Goal: Task Accomplishment & Management: Manage account settings

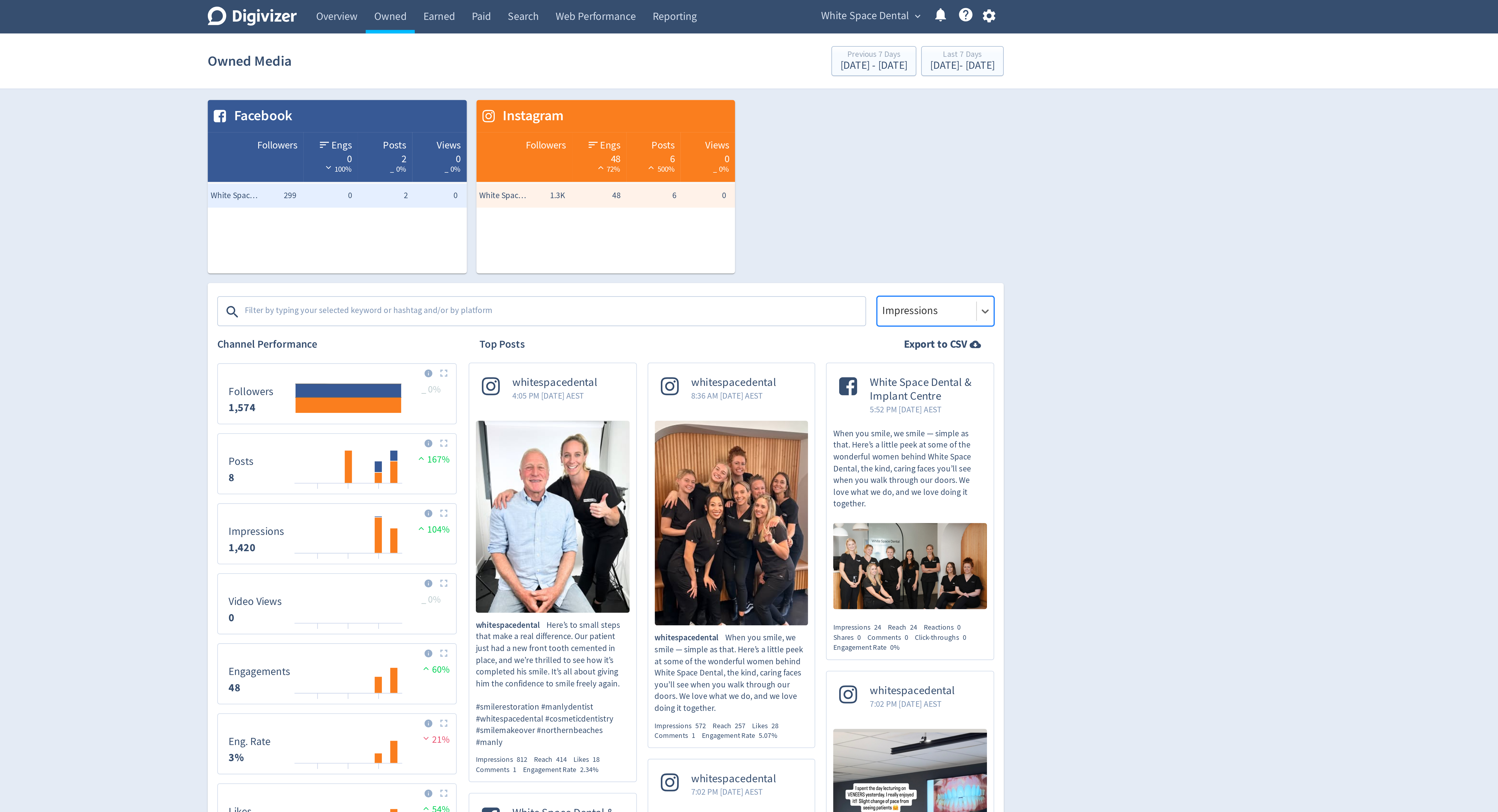
click at [868, 3] on span "White Space Dental" at bounding box center [859, 7] width 37 height 8
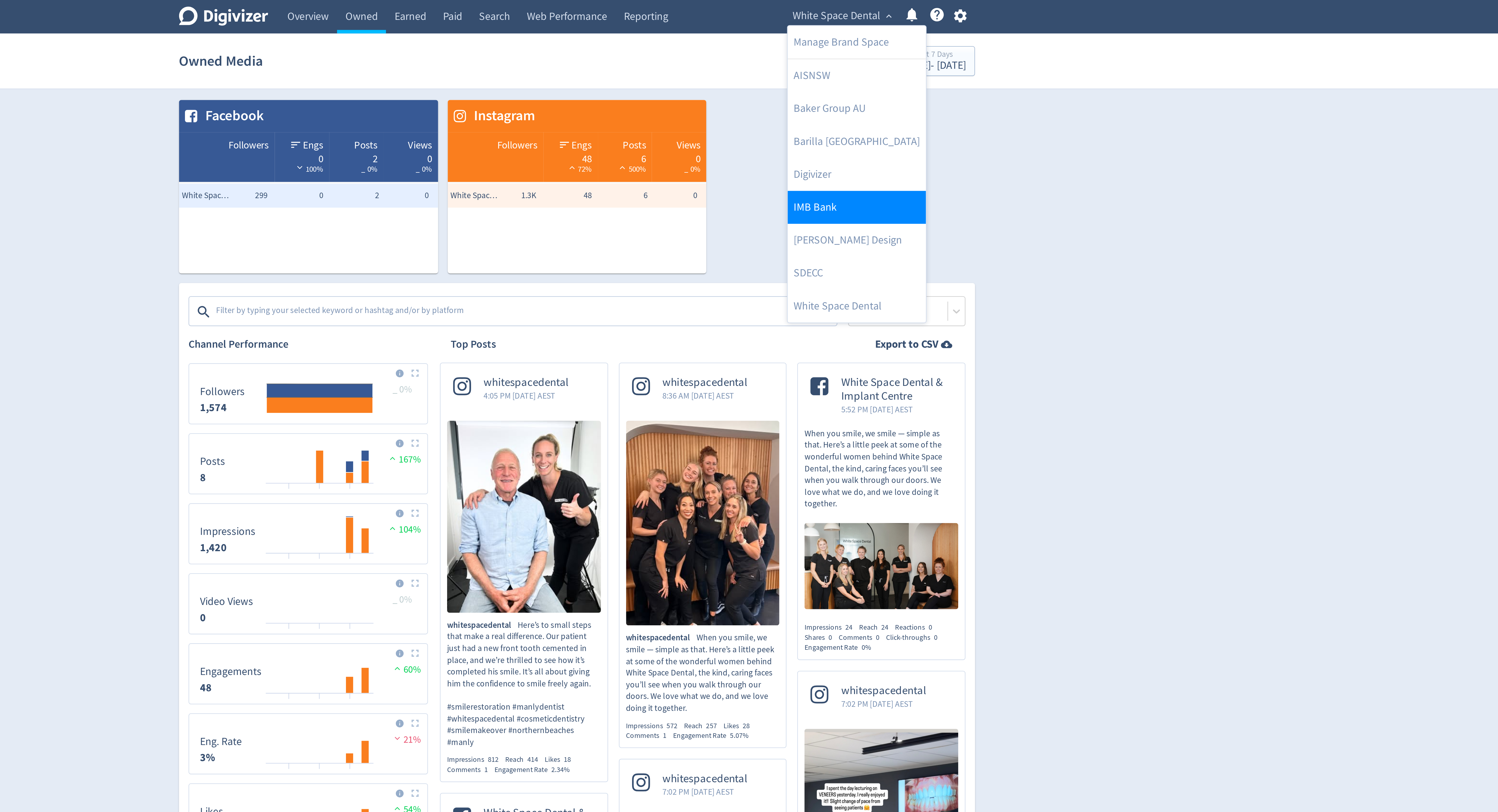
click at [848, 88] on link "IMB Bank" at bounding box center [868, 88] width 59 height 14
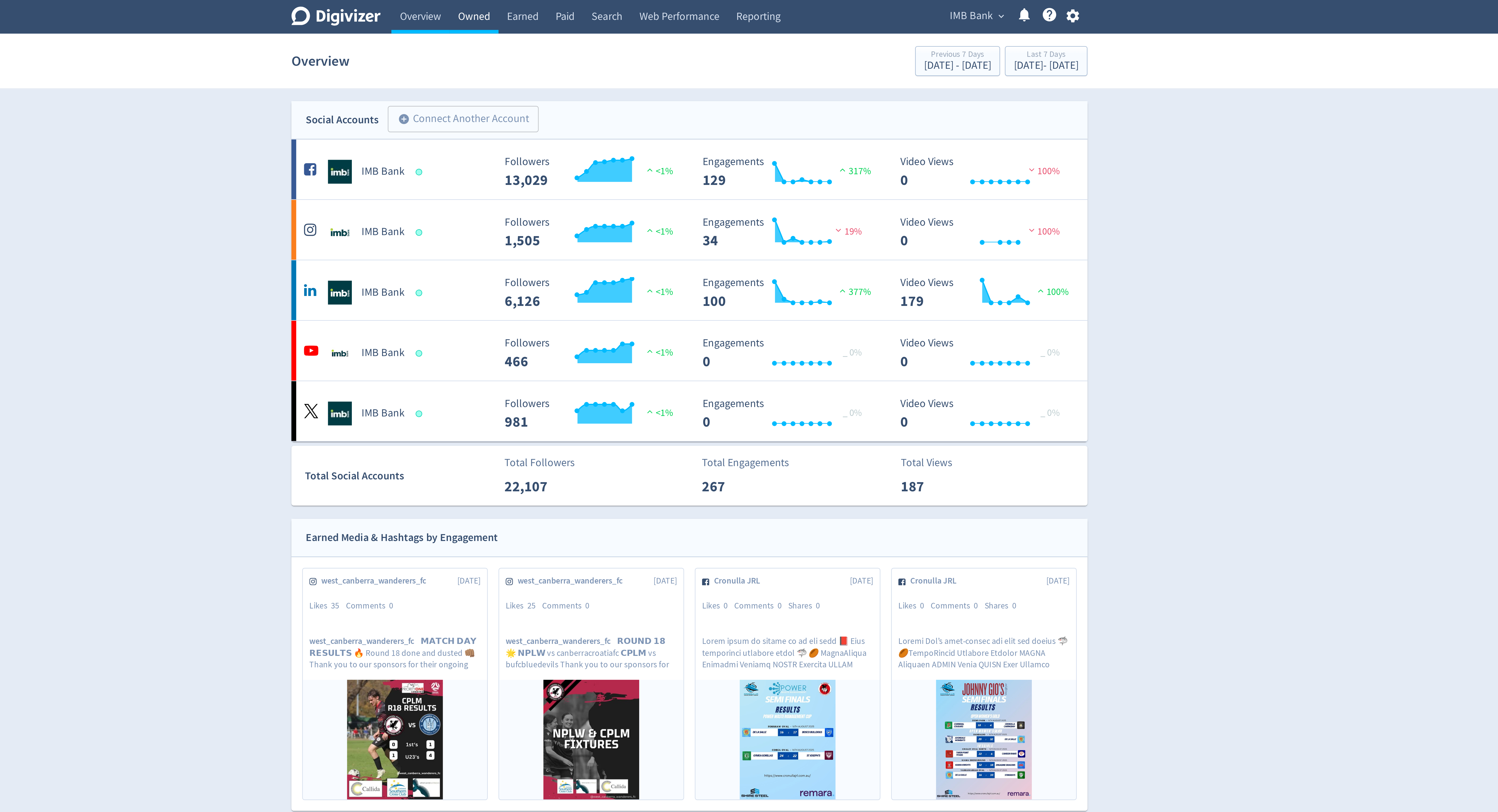
click at [655, 11] on link "Owned" at bounding box center [657, 7] width 21 height 15
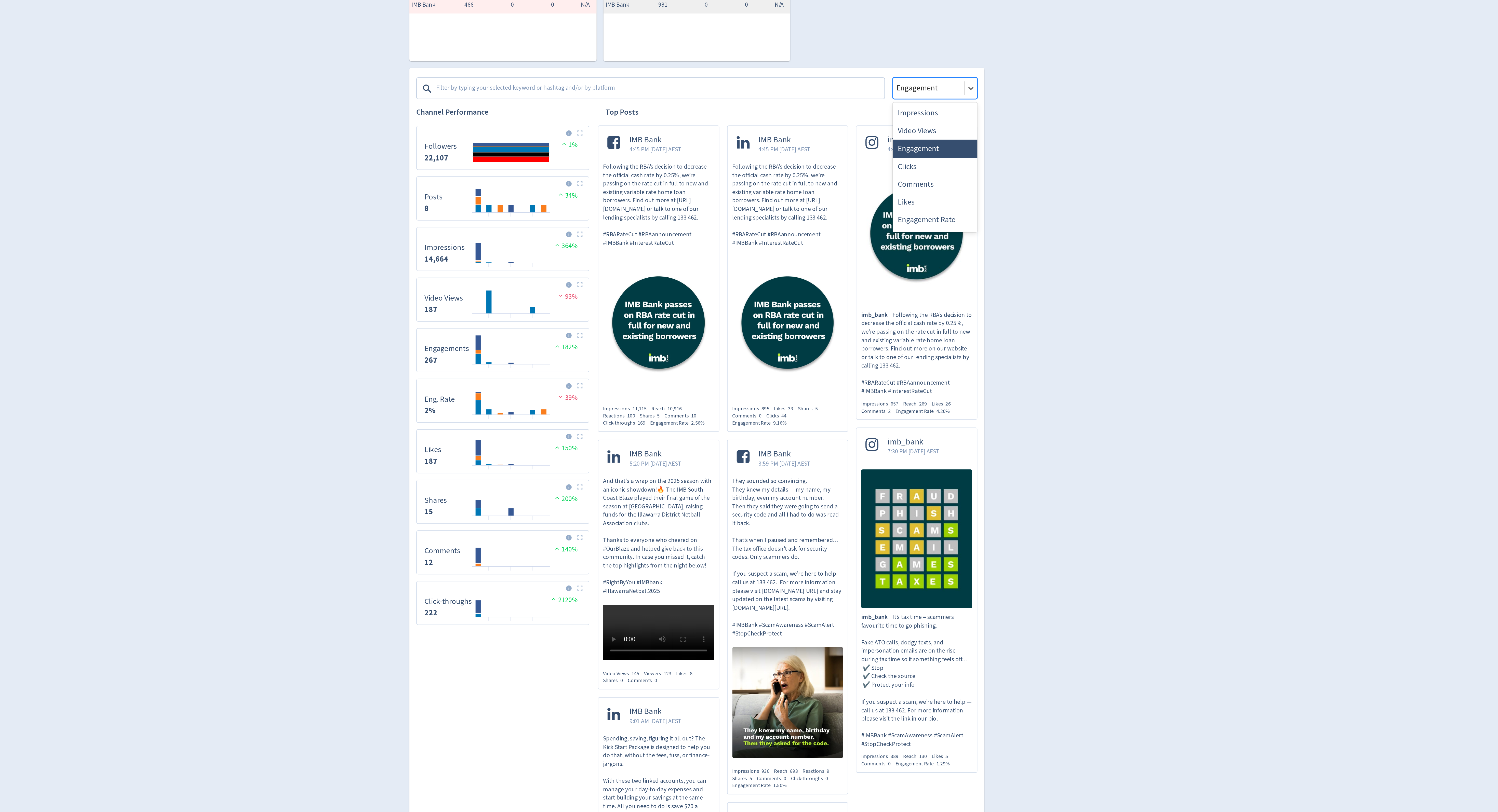
click at [890, 215] on div "Engagement" at bounding box center [889, 210] width 50 height 13
click at [890, 227] on div "Impressions" at bounding box center [889, 225] width 50 height 10
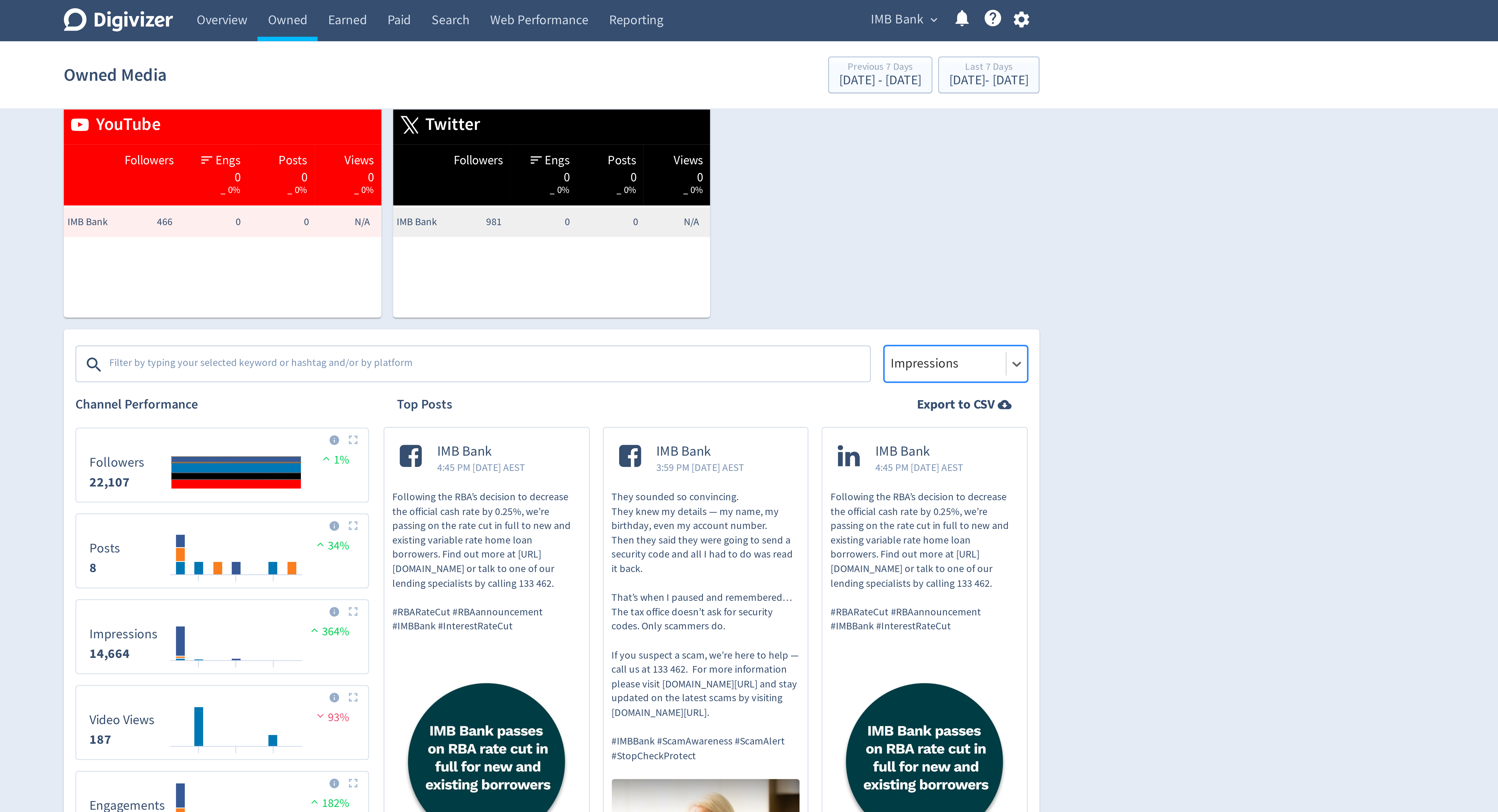
scroll to position [27, 0]
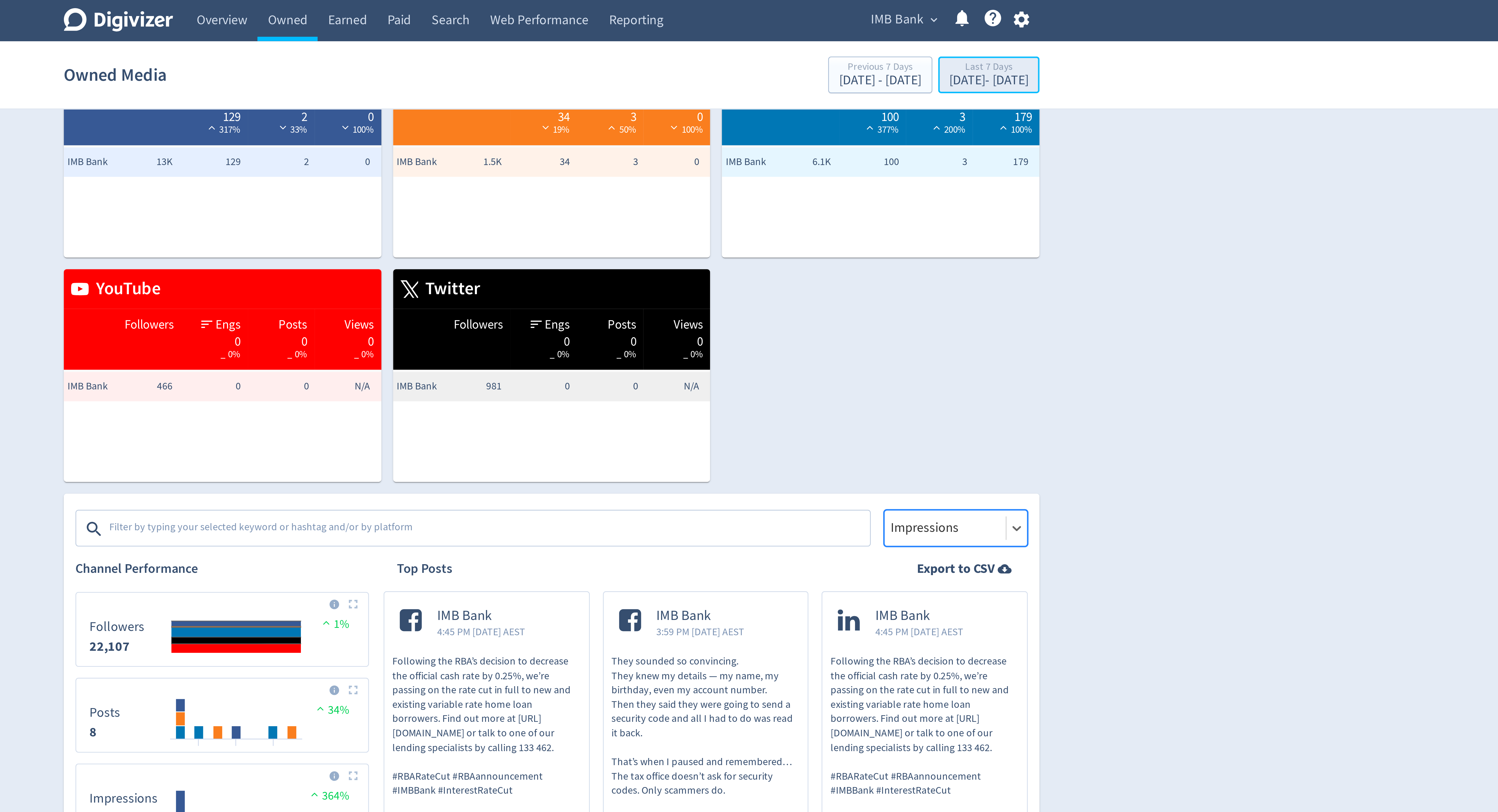
click at [887, 24] on div "Last 7 Days" at bounding box center [900, 23] width 27 height 4
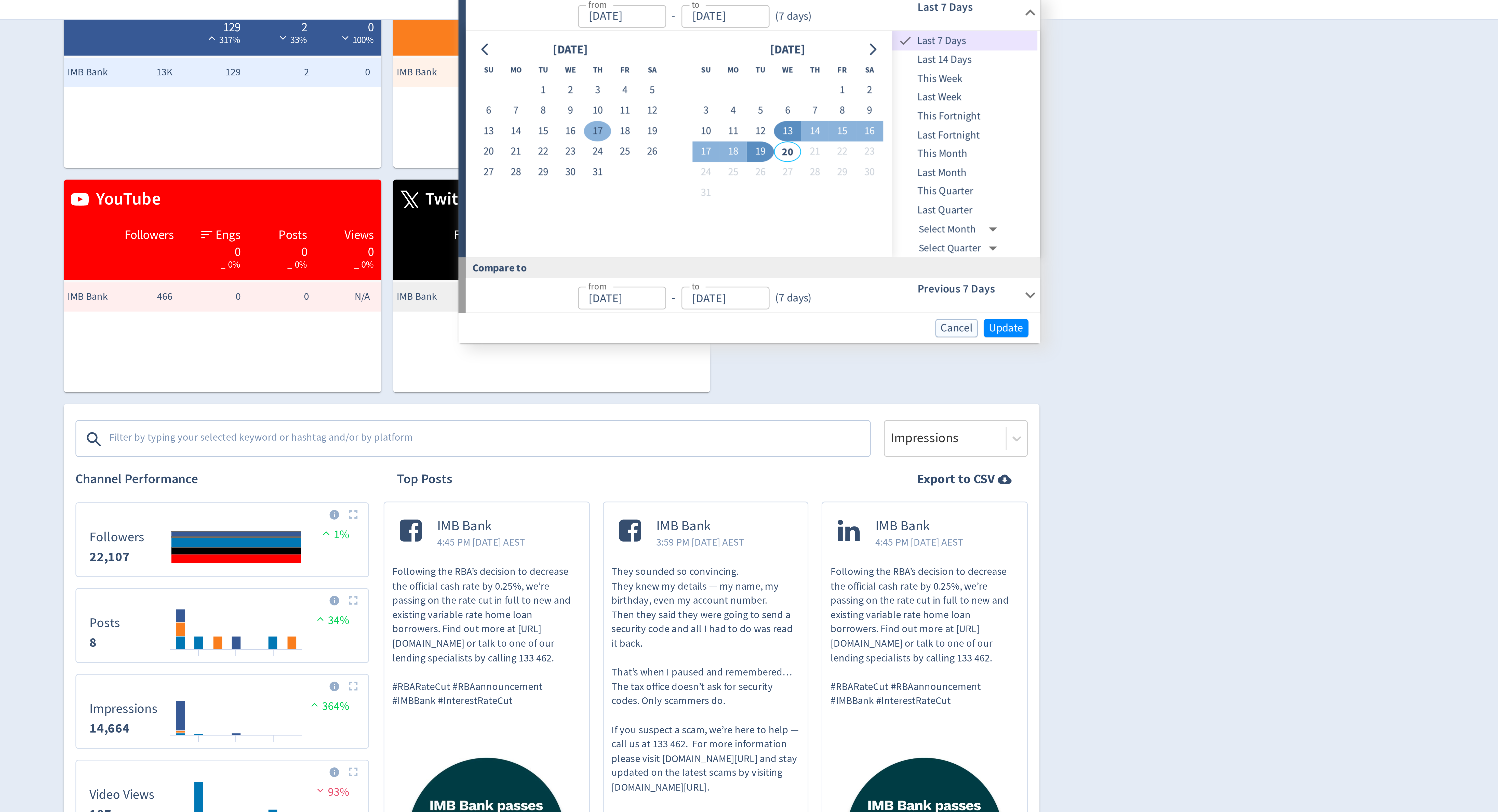
scroll to position [12, 0]
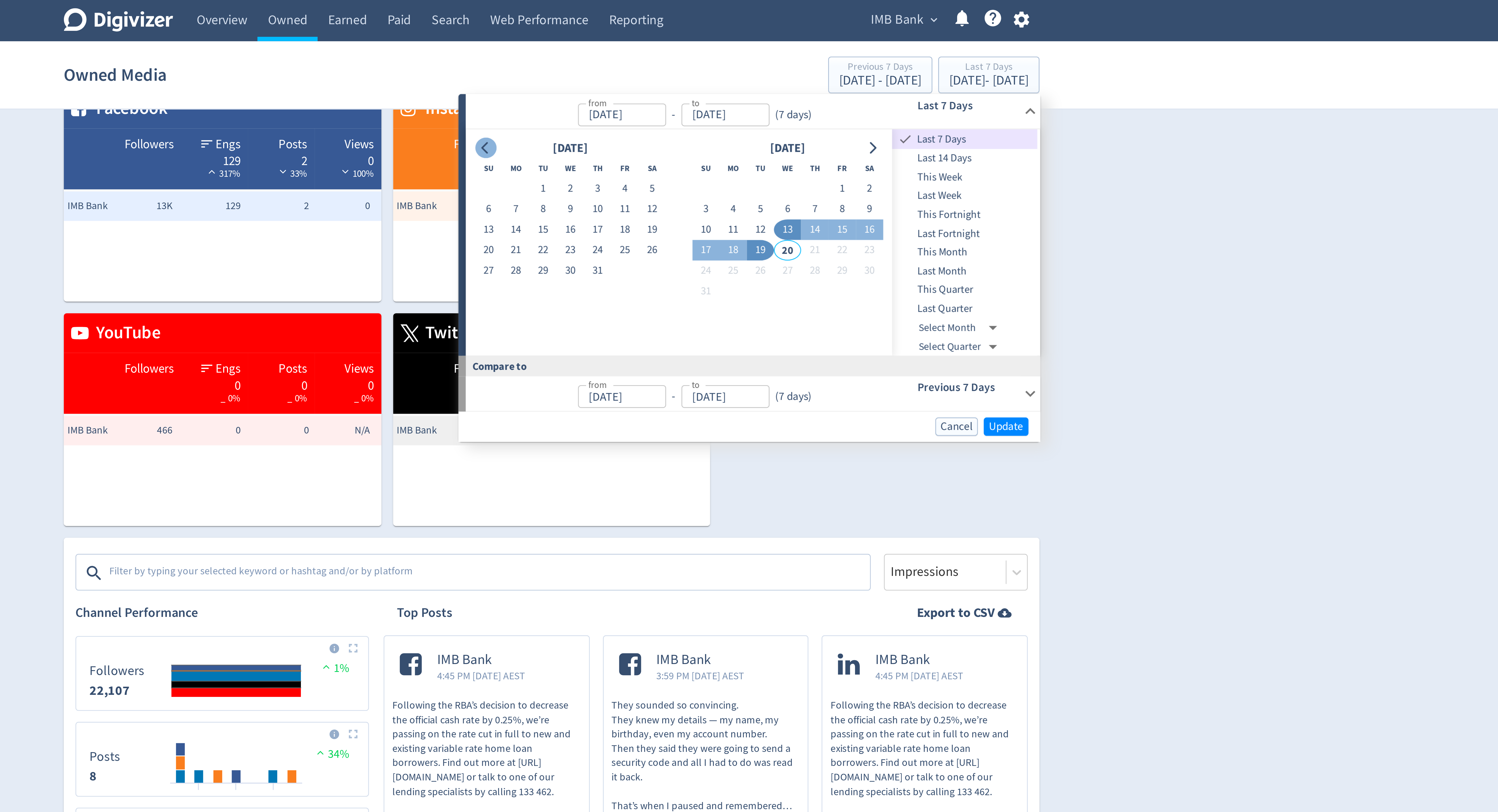
click at [723, 48] on button "Go to previous month" at bounding box center [726, 51] width 8 height 7
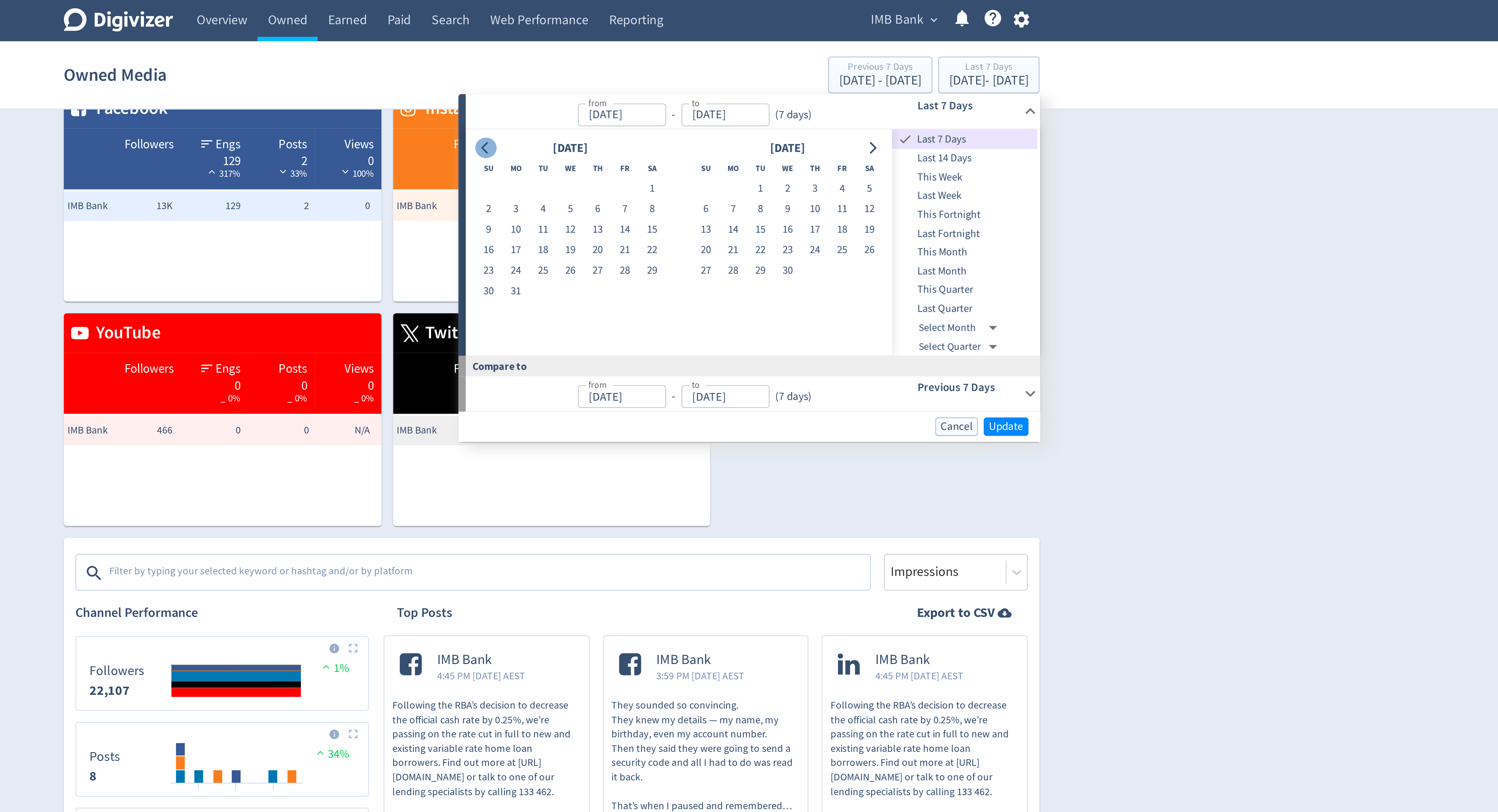
click at [723, 48] on button "Go to previous month" at bounding box center [726, 51] width 8 height 7
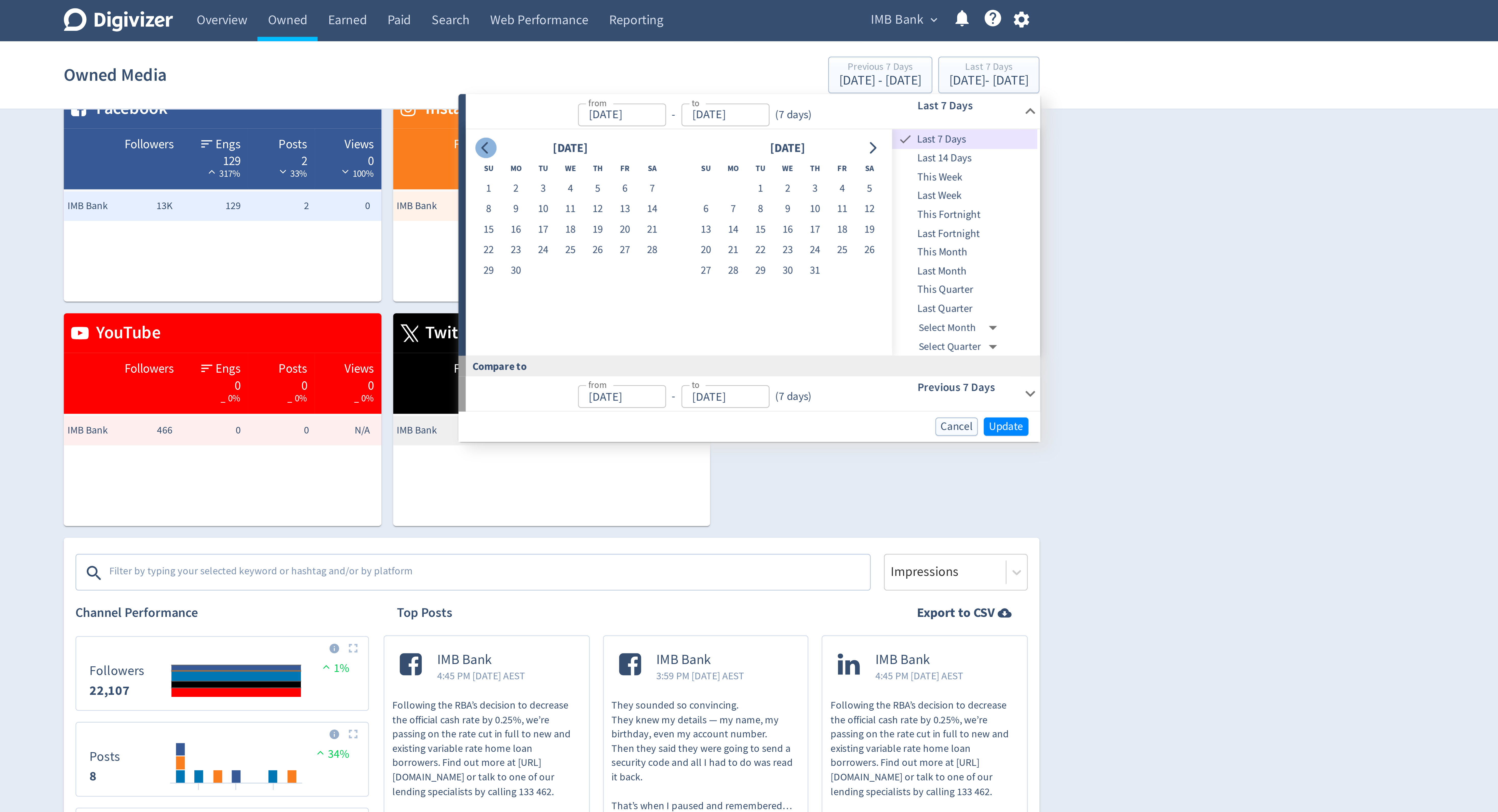
click at [723, 48] on button "Go to previous month" at bounding box center [726, 51] width 8 height 7
click at [737, 61] on th "Mo" at bounding box center [737, 58] width 9 height 7
click at [737, 64] on button "1" at bounding box center [737, 65] width 9 height 7
type input "Jul 01, 2024"
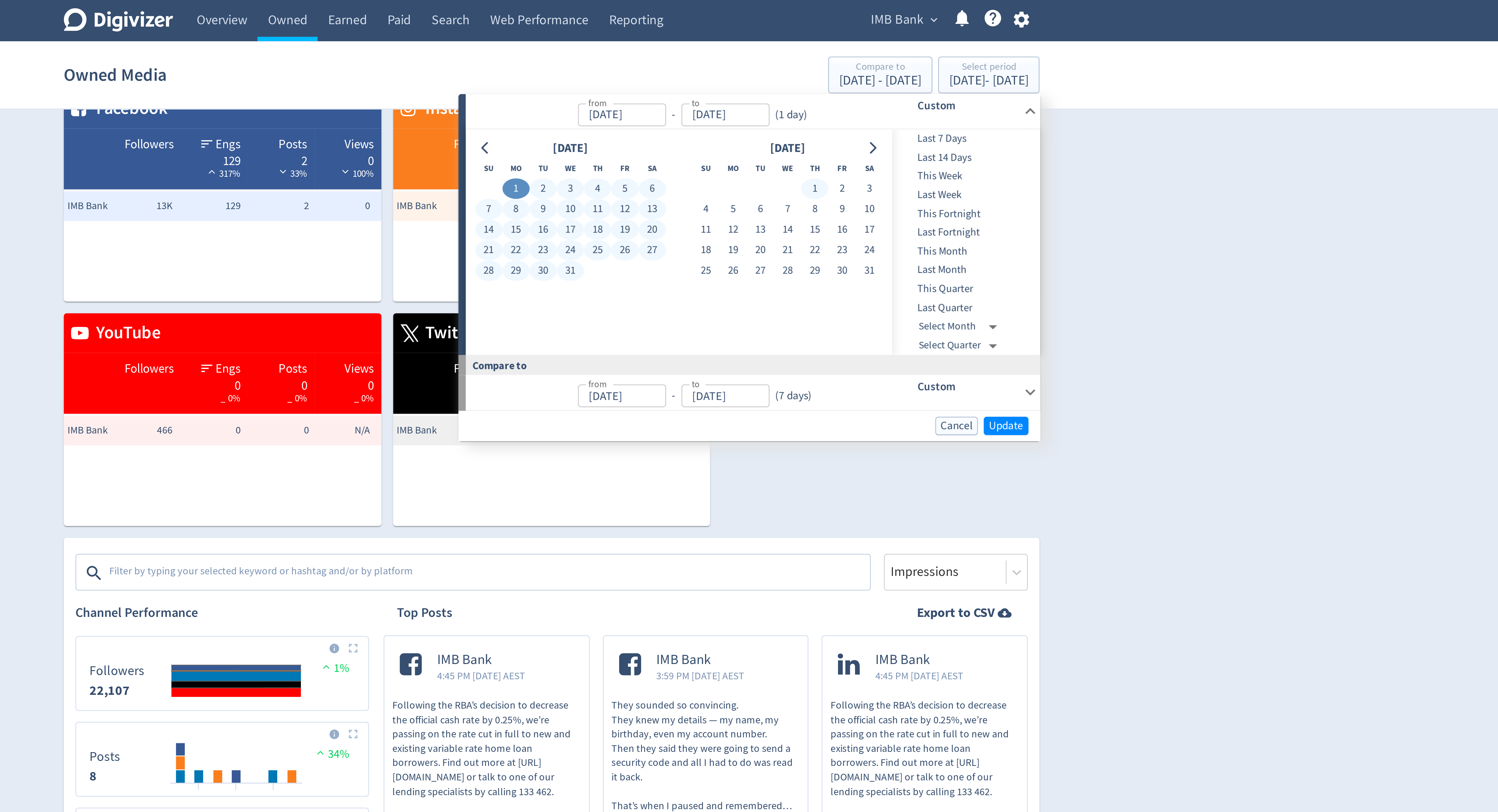
click at [839, 65] on button "1" at bounding box center [840, 65] width 9 height 7
type input "Aug 01, 2024"
type input "May 30, 2024"
type input "Jun 30, 2024"
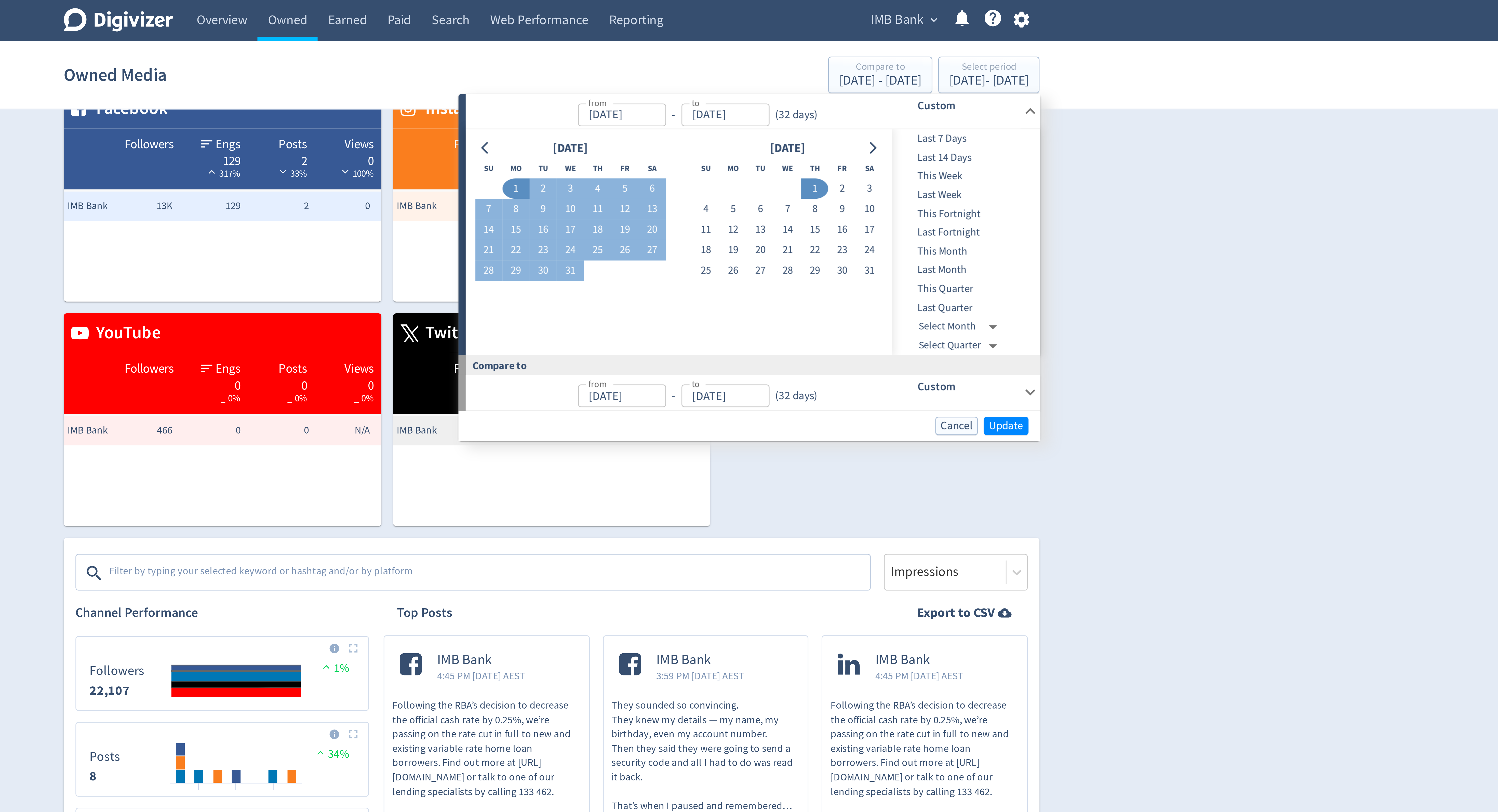
click at [839, 65] on button "1" at bounding box center [840, 65] width 9 height 7
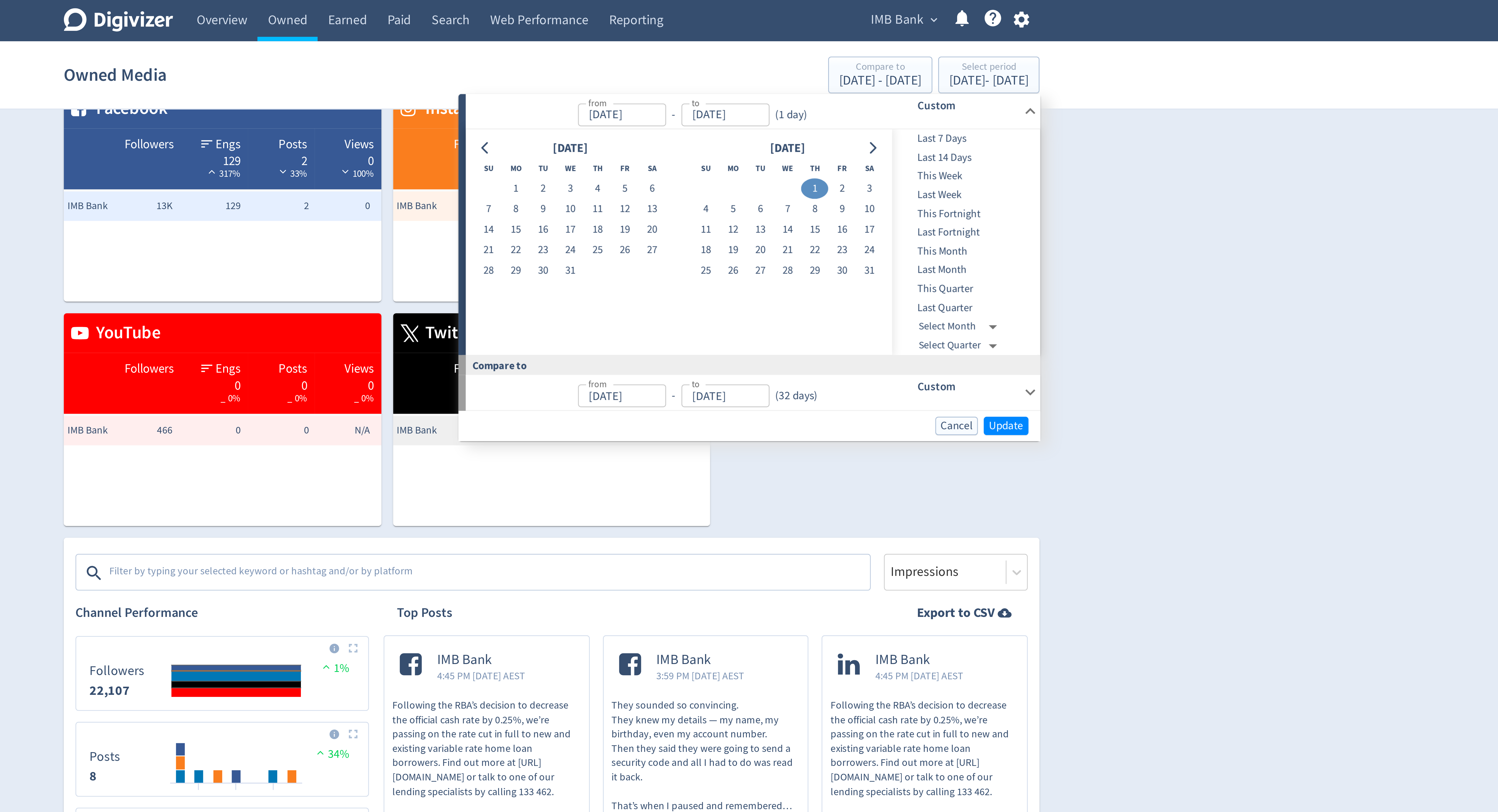
type input "Aug 01, 2024"
click at [861, 50] on icon "Go to next month" at bounding box center [860, 51] width 4 height 4
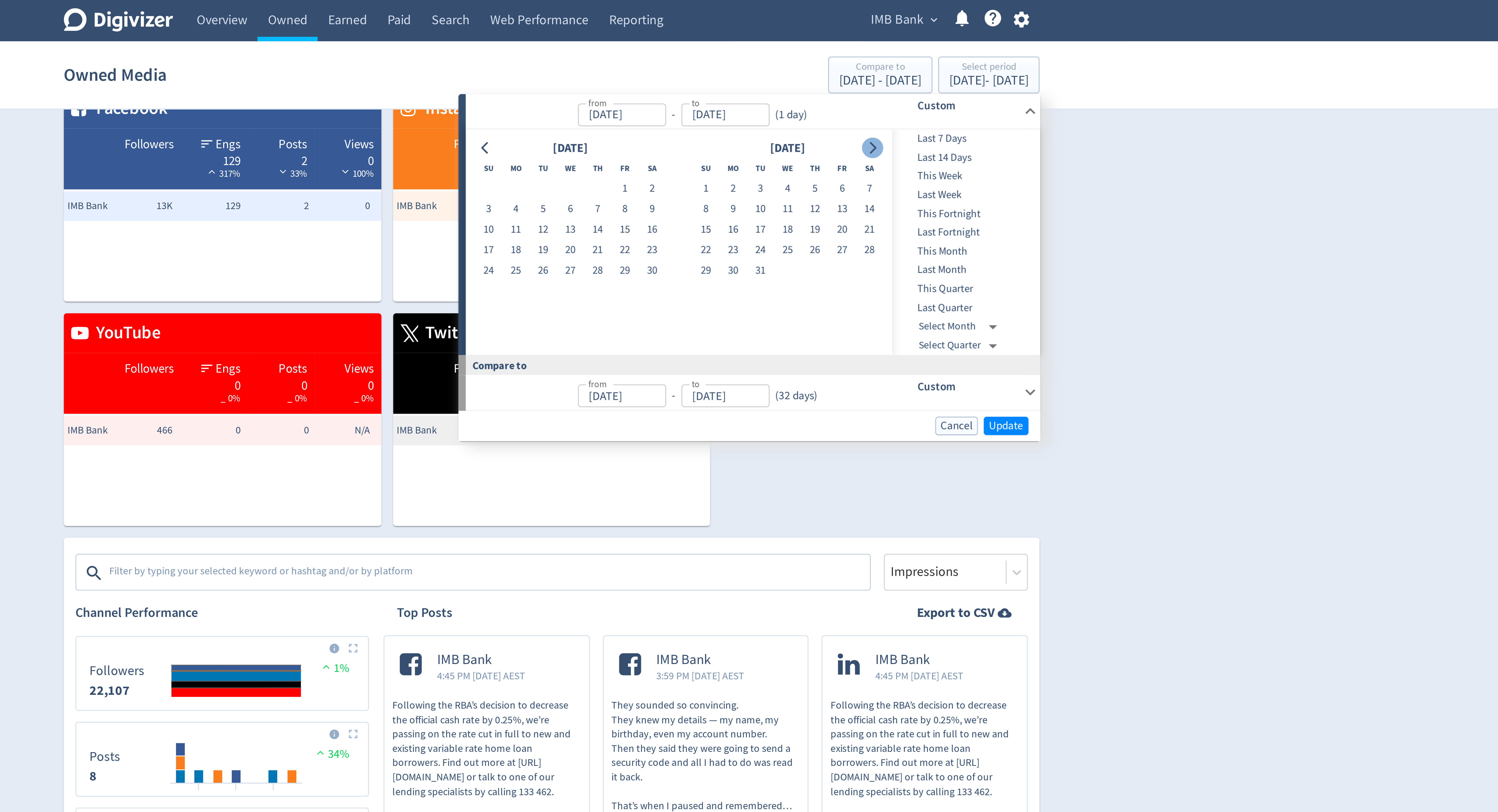
click at [861, 50] on icon "Go to next month" at bounding box center [860, 51] width 4 height 4
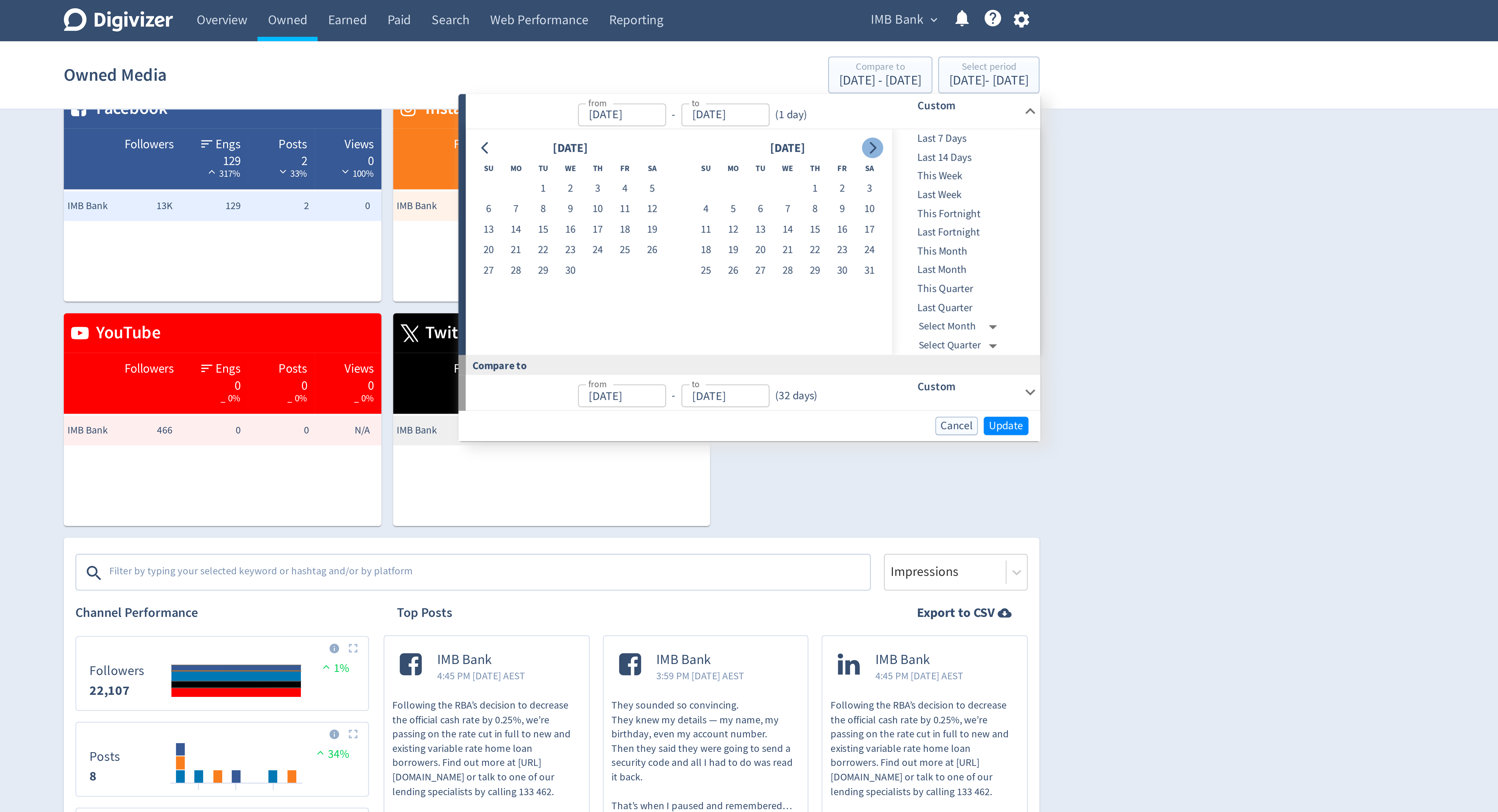
click at [861, 50] on icon "Go to next month" at bounding box center [860, 51] width 4 height 4
click at [745, 87] on button "19" at bounding box center [746, 87] width 9 height 7
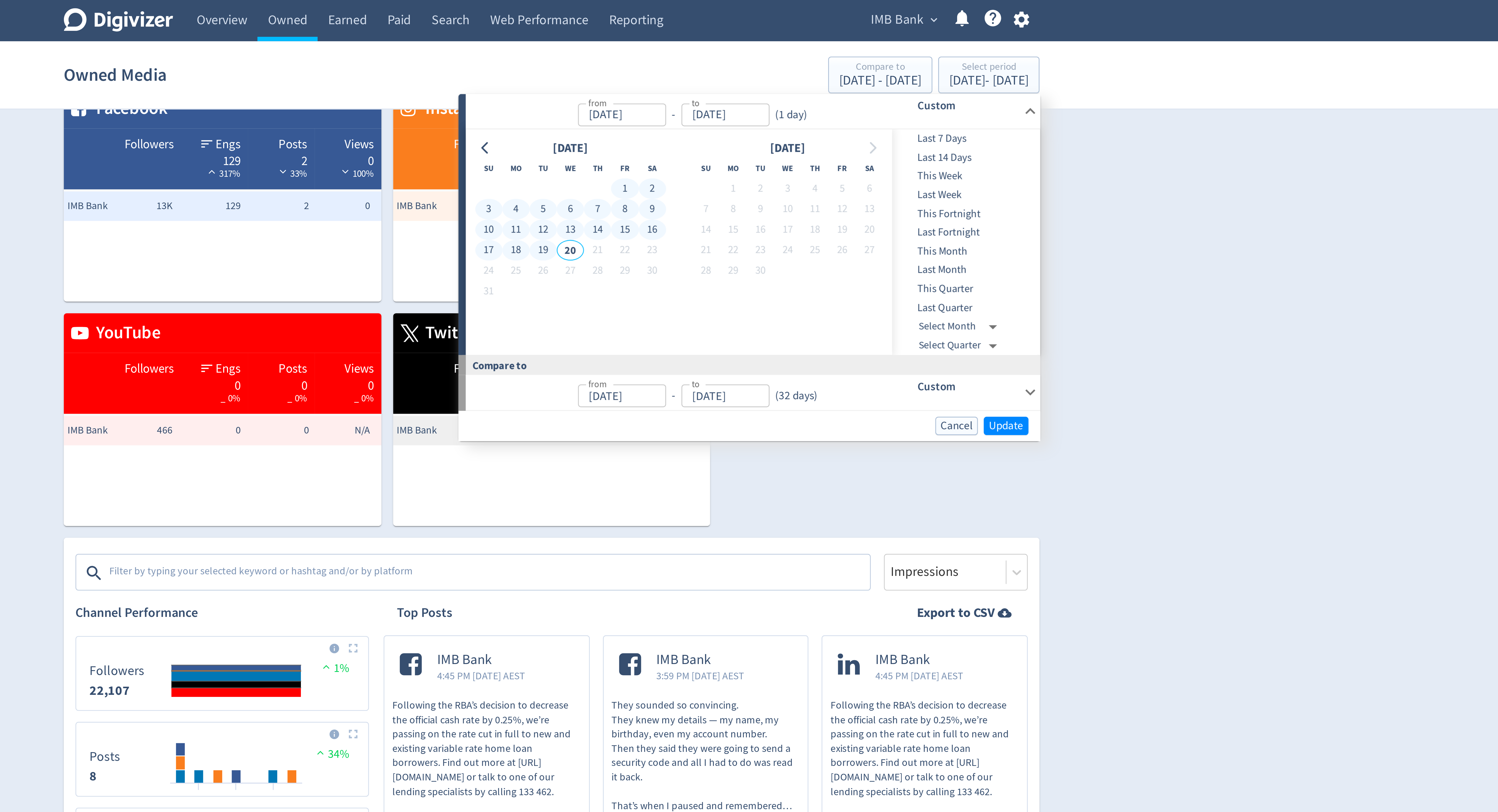
type input "[DATE]"
type input "Jul 14, 2023"
type input "Jul 31, 2024"
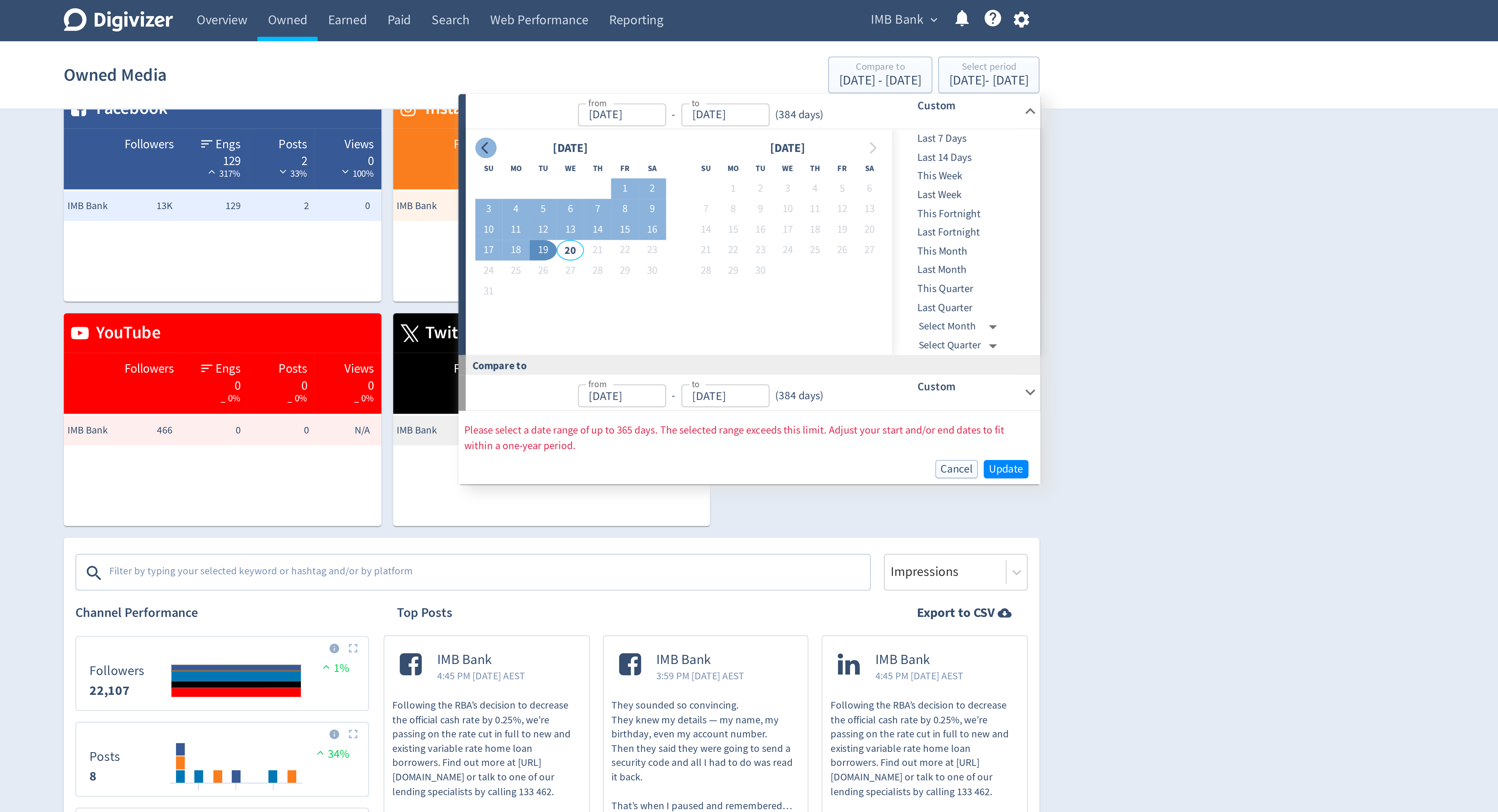
click at [727, 52] on icon "Go to previous month" at bounding box center [726, 51] width 4 height 4
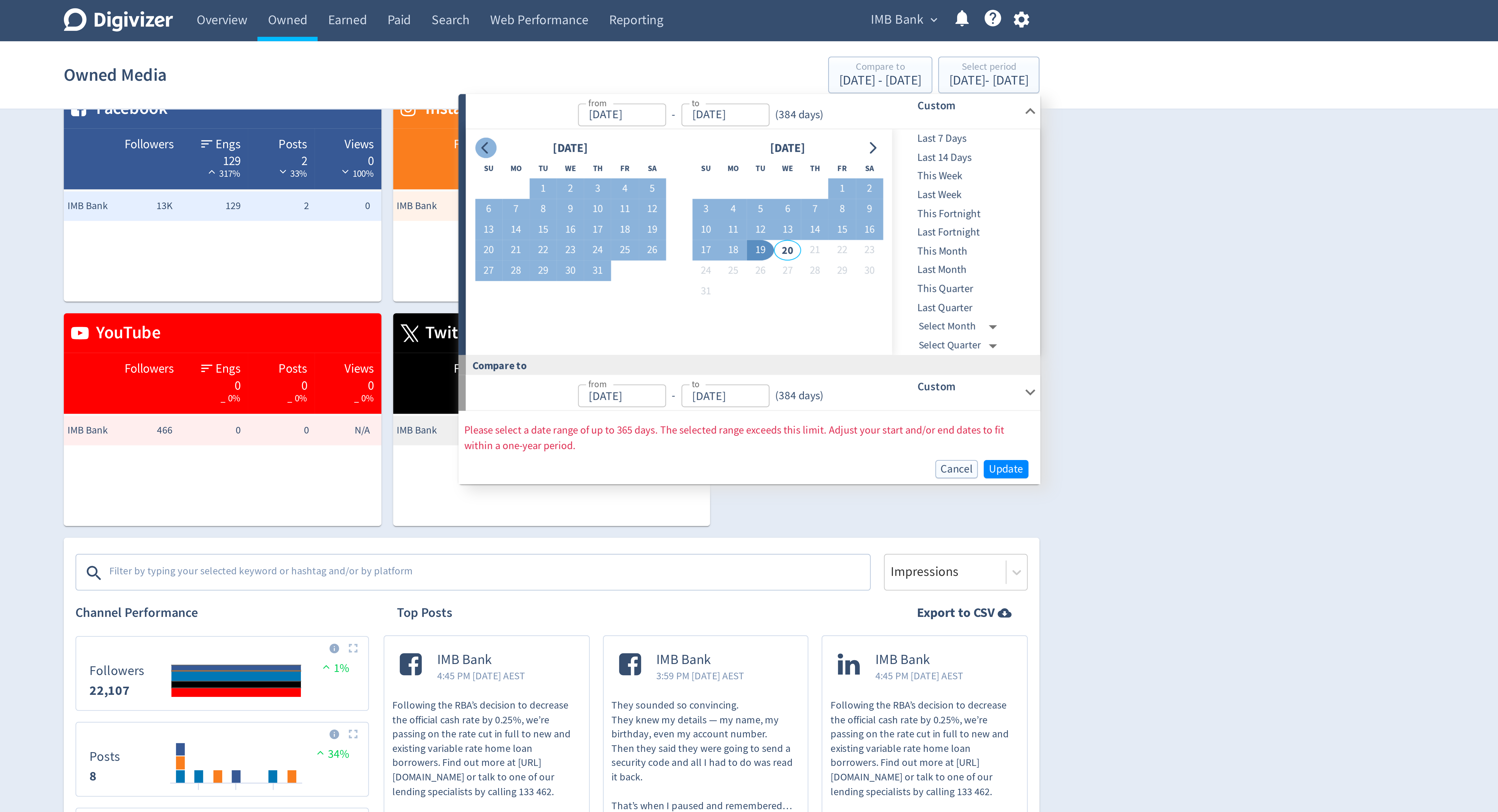
click at [727, 52] on icon "Go to previous month" at bounding box center [726, 51] width 4 height 4
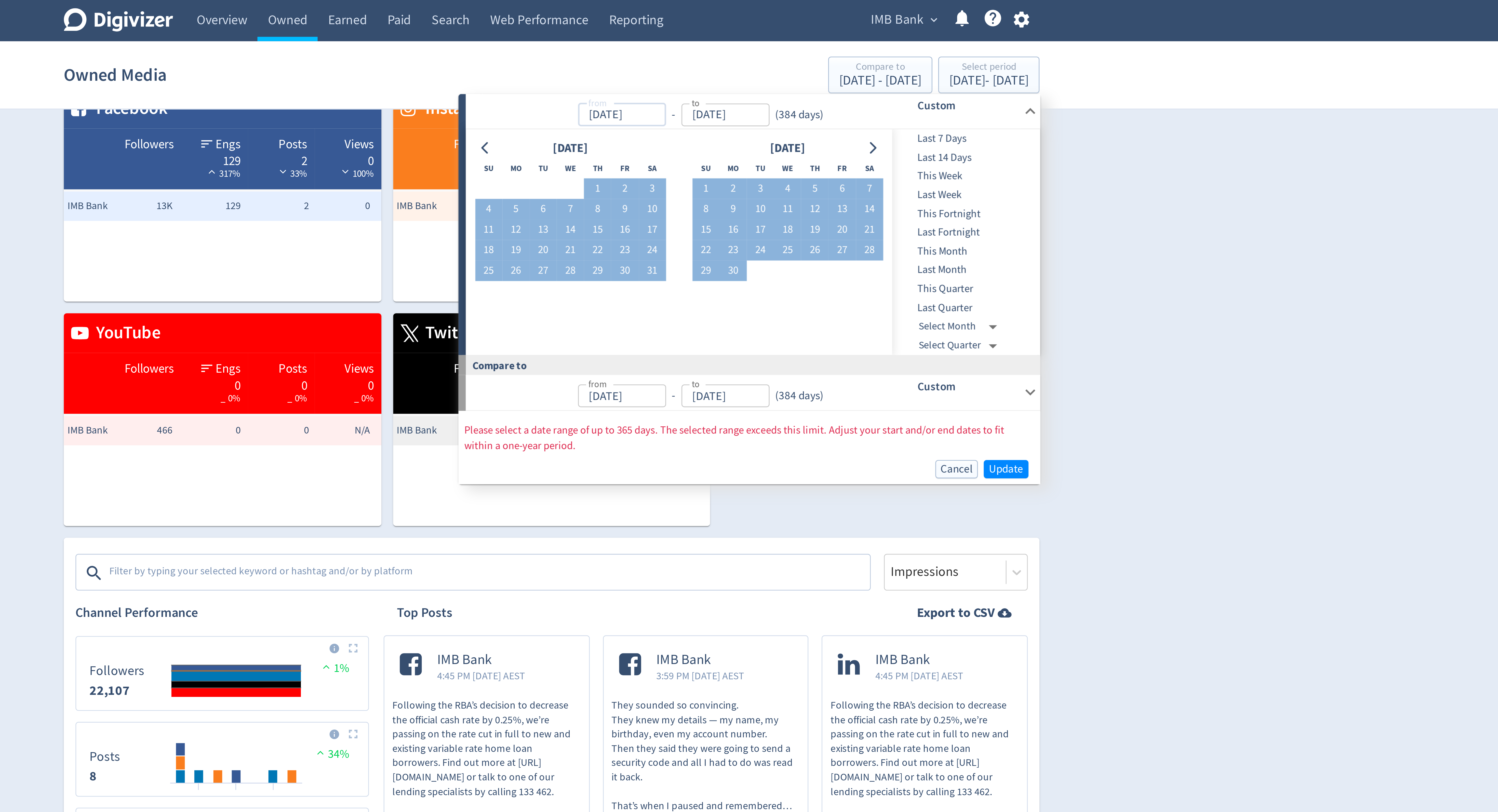
click at [772, 37] on input "01/08/2024" at bounding box center [773, 40] width 31 height 8
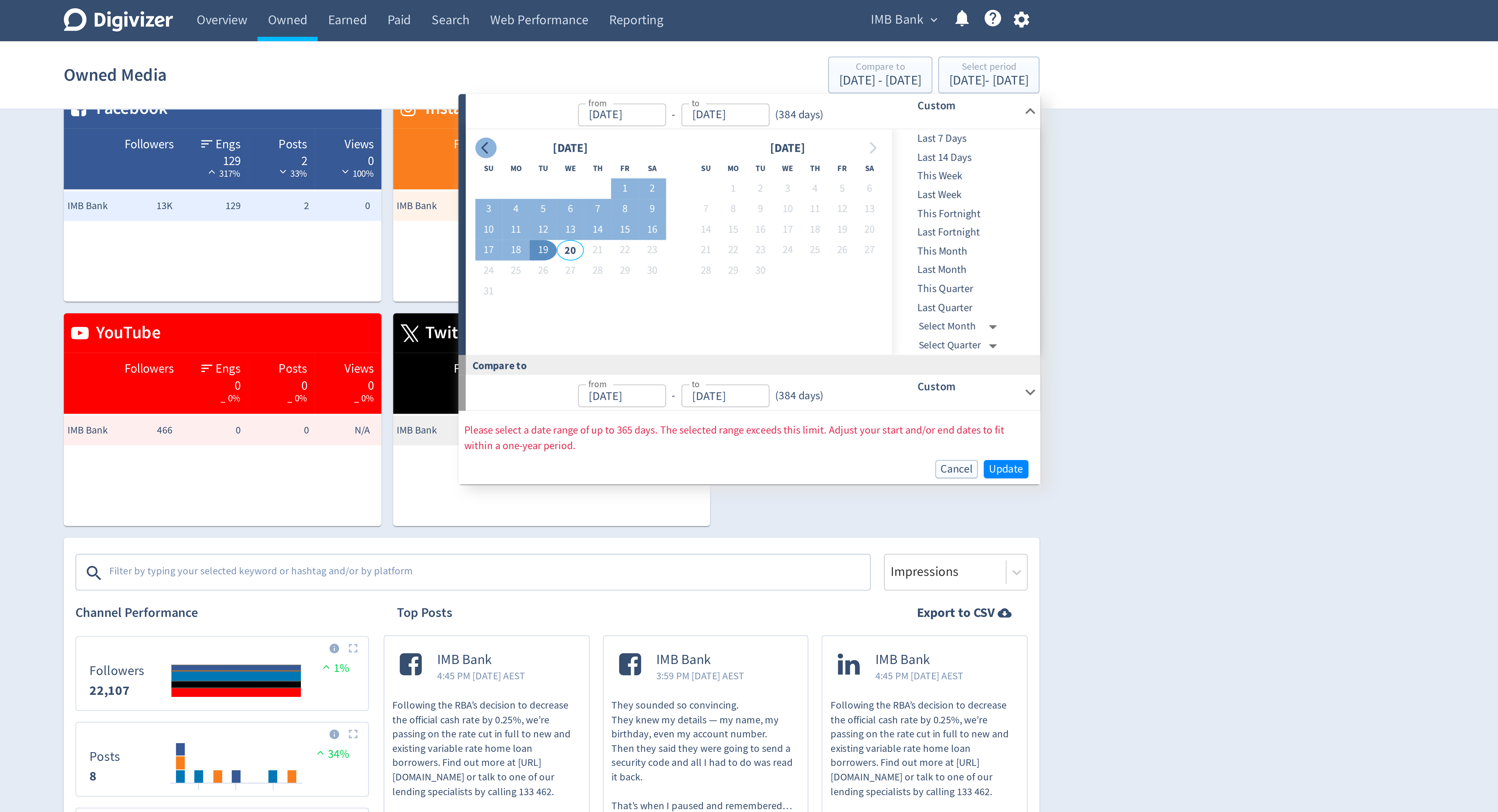
click at [729, 51] on button "Go to previous month" at bounding box center [726, 51] width 8 height 7
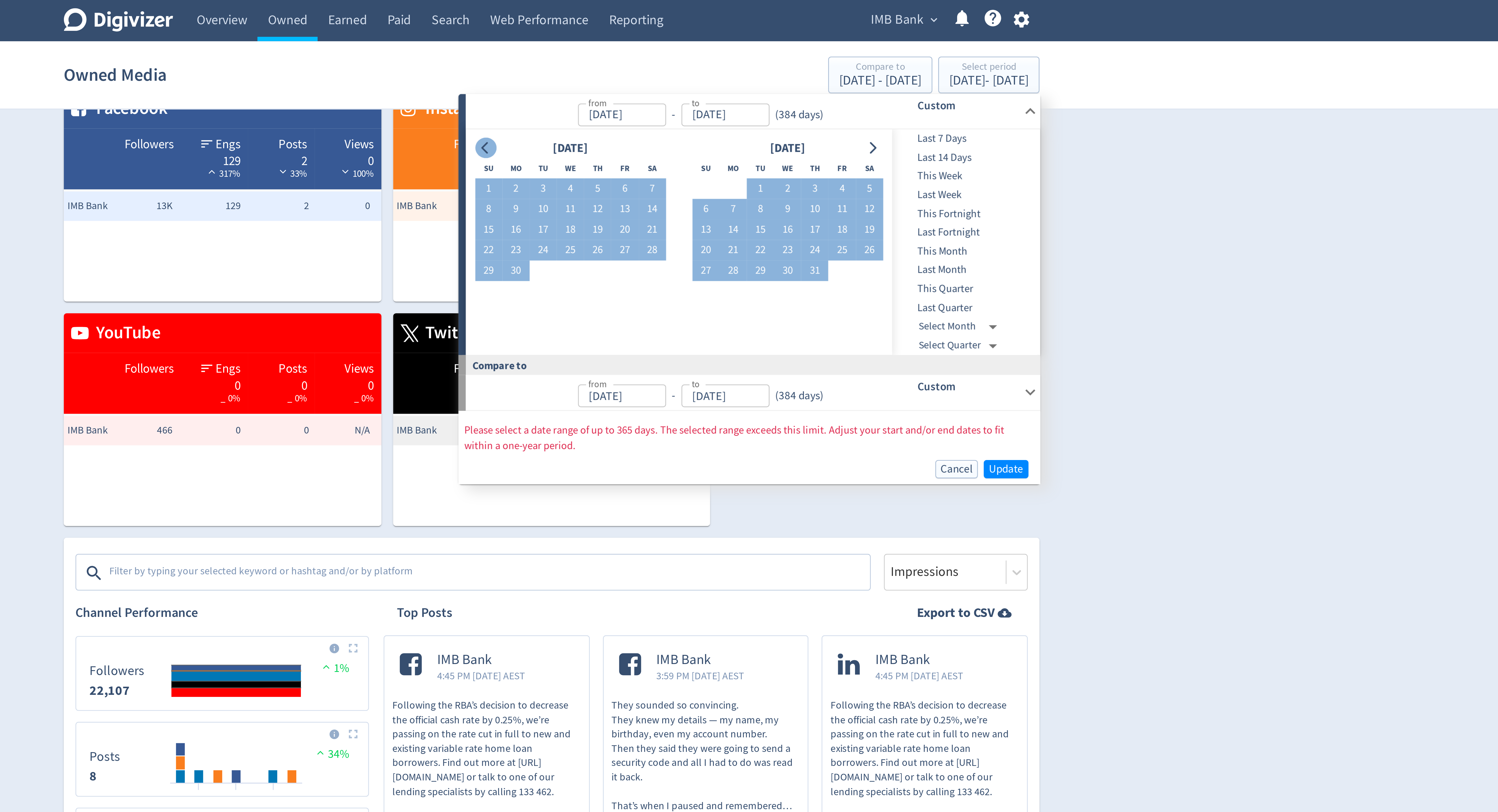
click at [729, 51] on button "Go to previous month" at bounding box center [726, 51] width 8 height 7
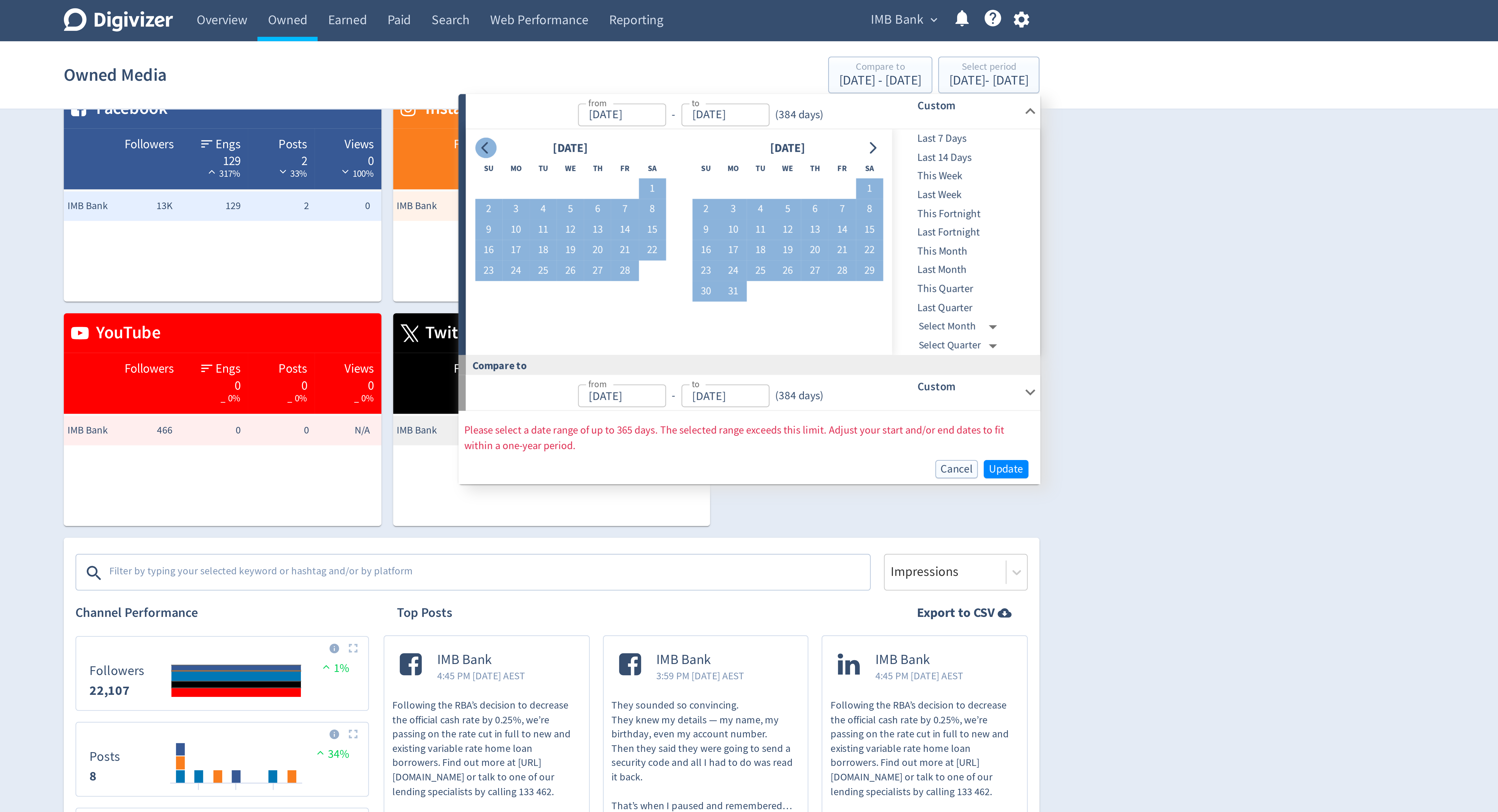
click at [729, 51] on button "Go to previous month" at bounding box center [726, 51] width 8 height 7
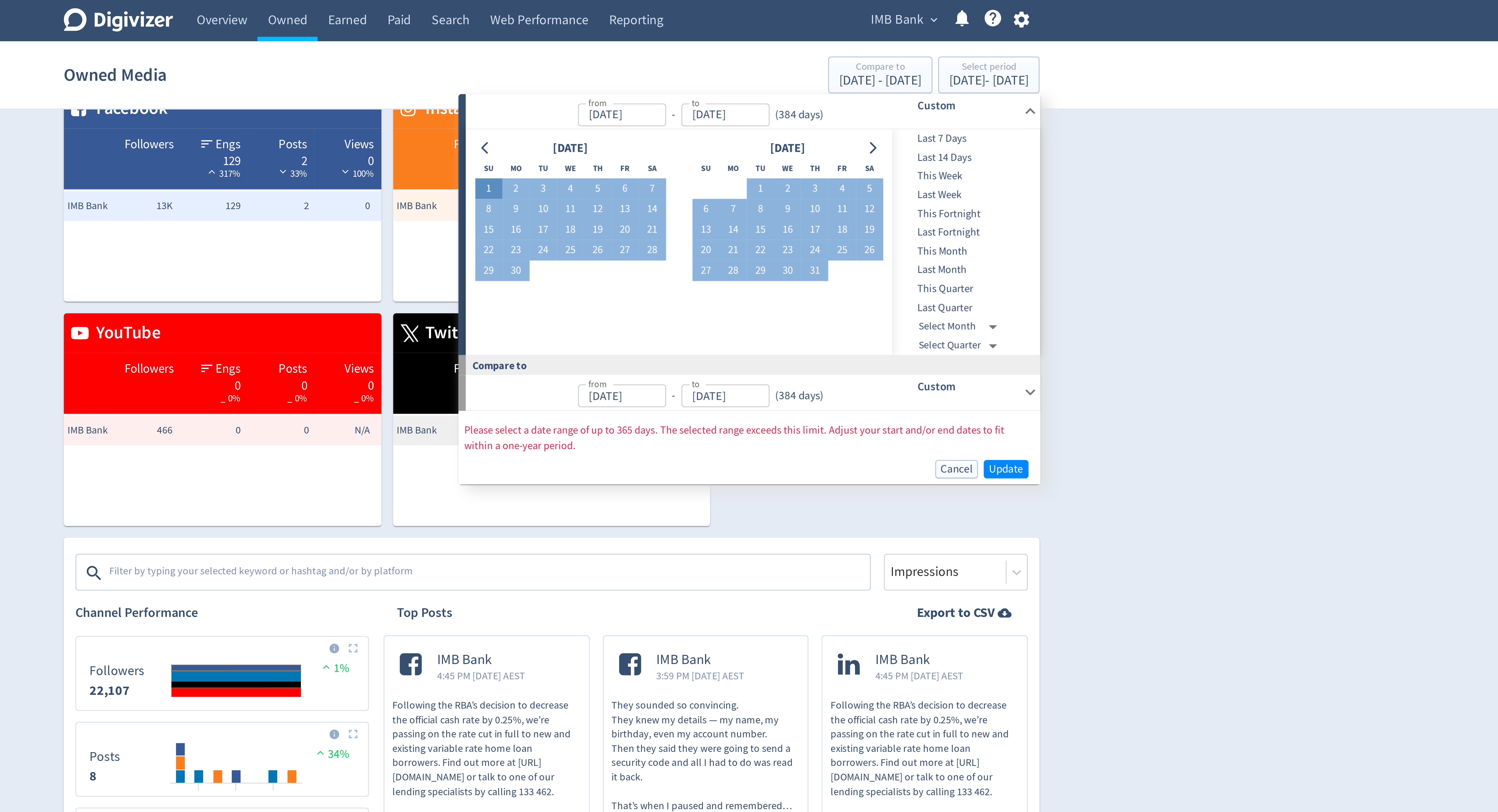
click at [730, 64] on button "1" at bounding box center [727, 65] width 9 height 7
type input "Sep 01, 2024"
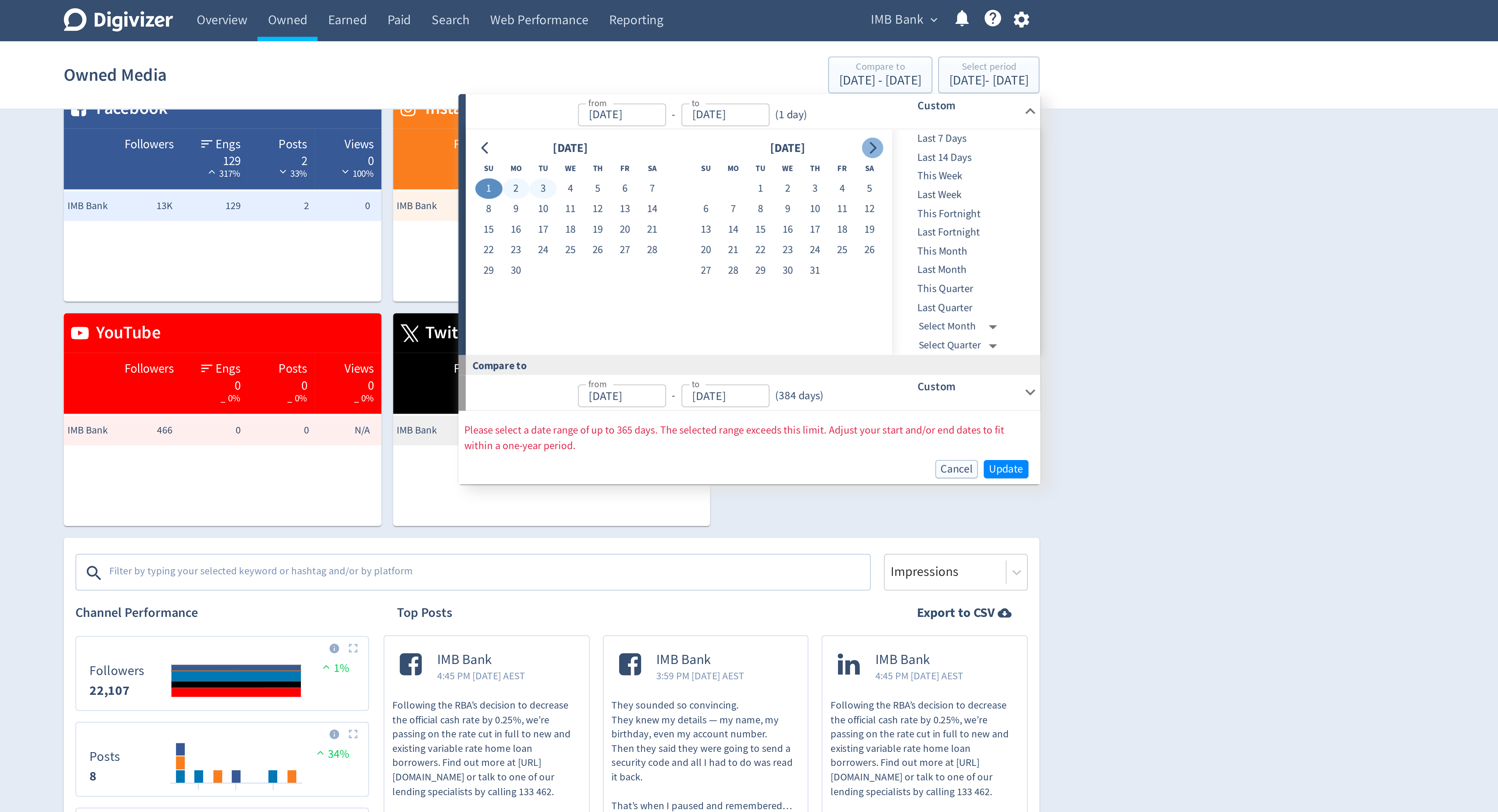
click at [864, 51] on button "Go to next month" at bounding box center [860, 51] width 8 height 7
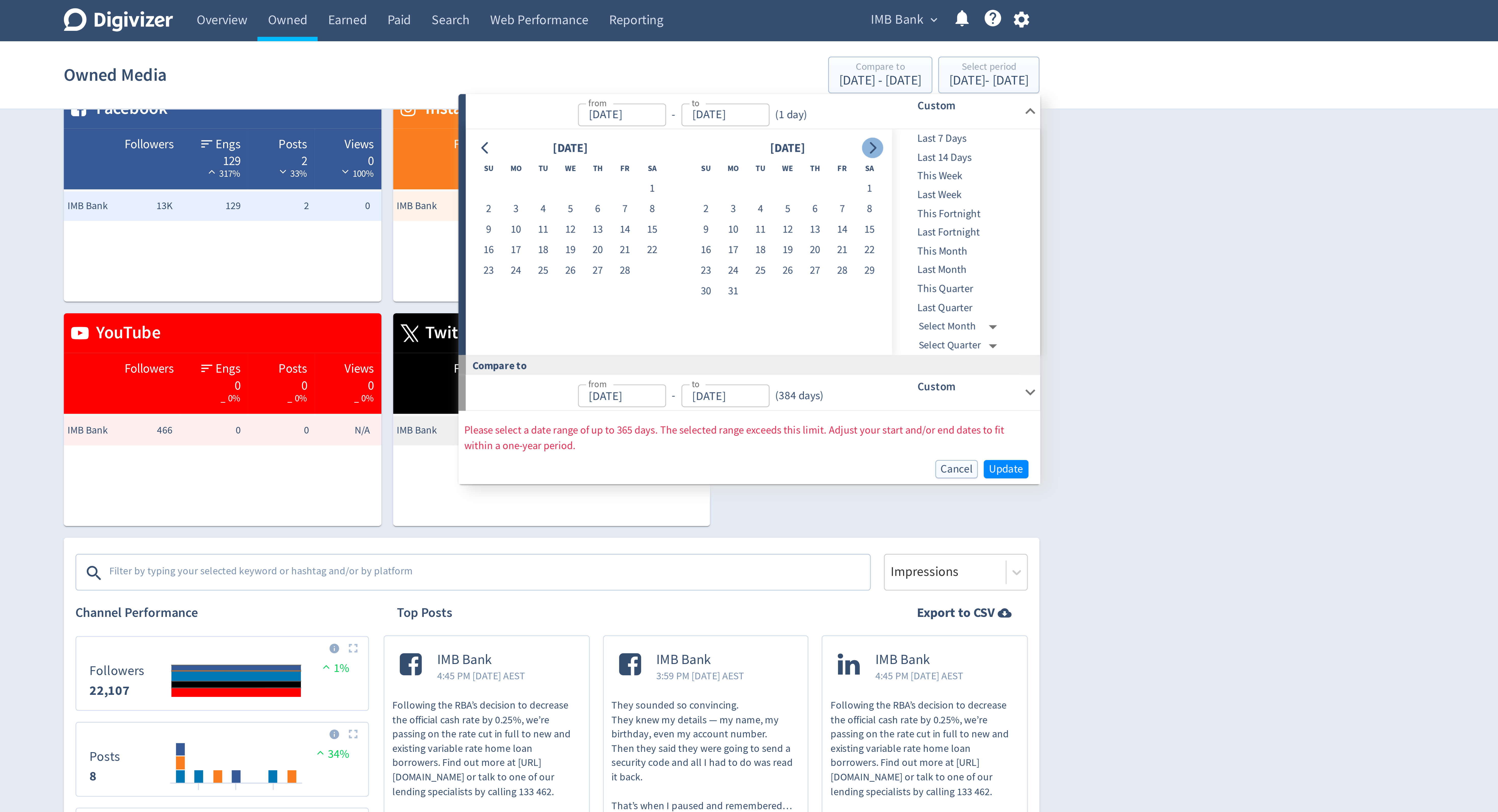
click at [864, 51] on button "Go to next month" at bounding box center [860, 51] width 8 height 7
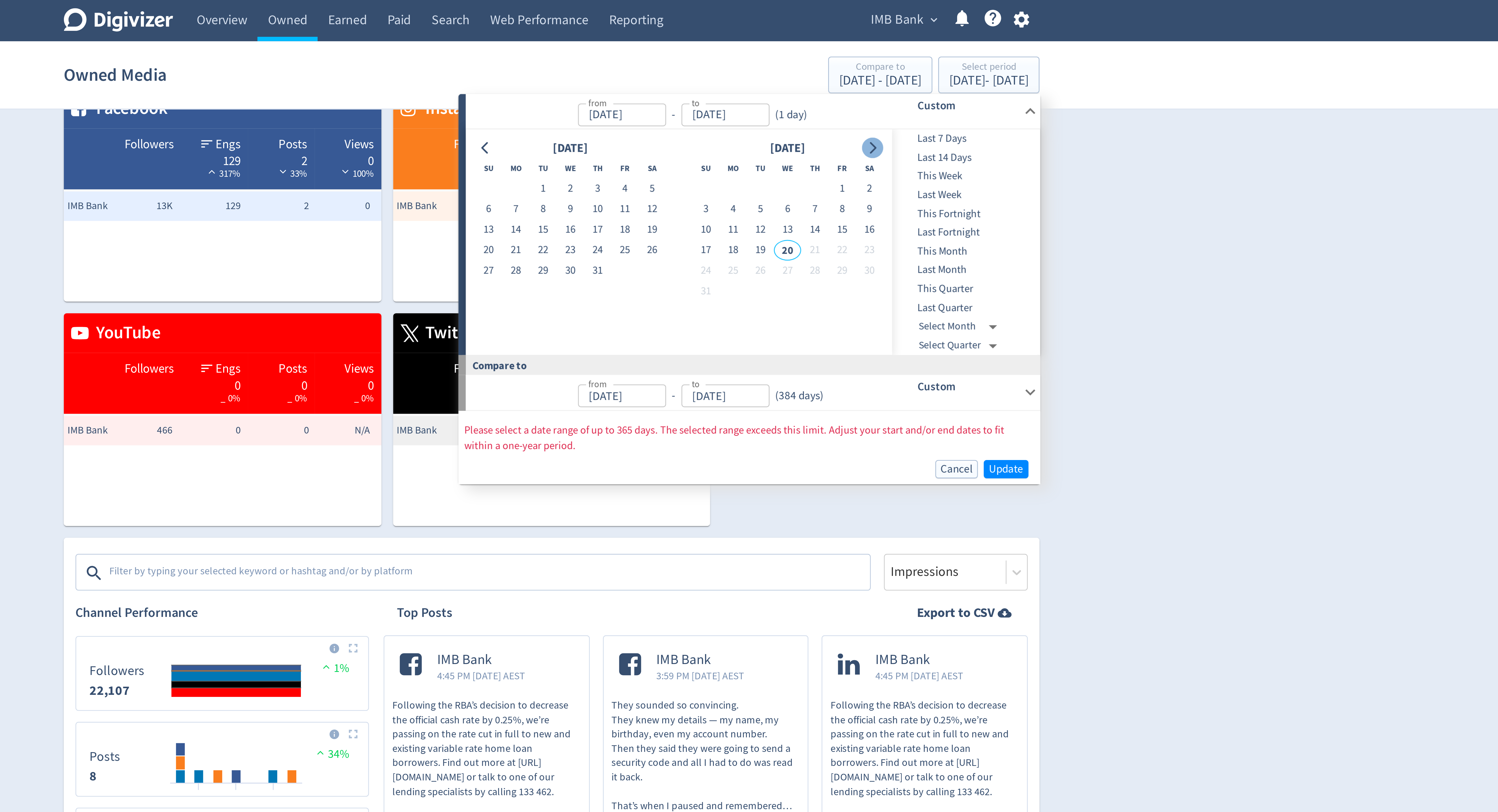
click at [864, 51] on button "Go to next month" at bounding box center [860, 51] width 8 height 7
click at [747, 87] on button "19" at bounding box center [746, 87] width 9 height 7
type input "[DATE]"
type input "Sep 14, 2023"
type input "Aug 31, 2024"
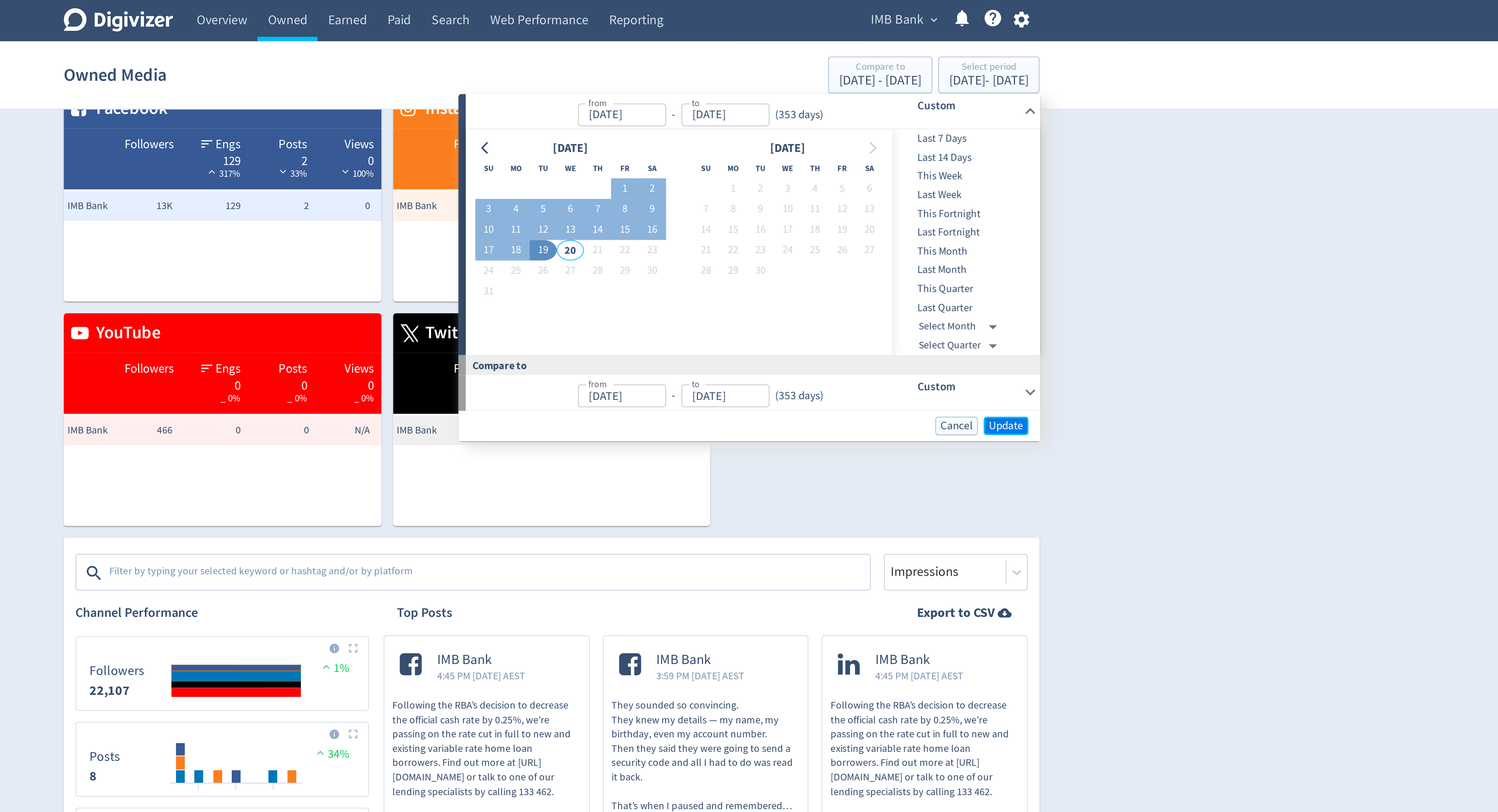
click at [901, 148] on span "Update" at bounding box center [907, 148] width 12 height 4
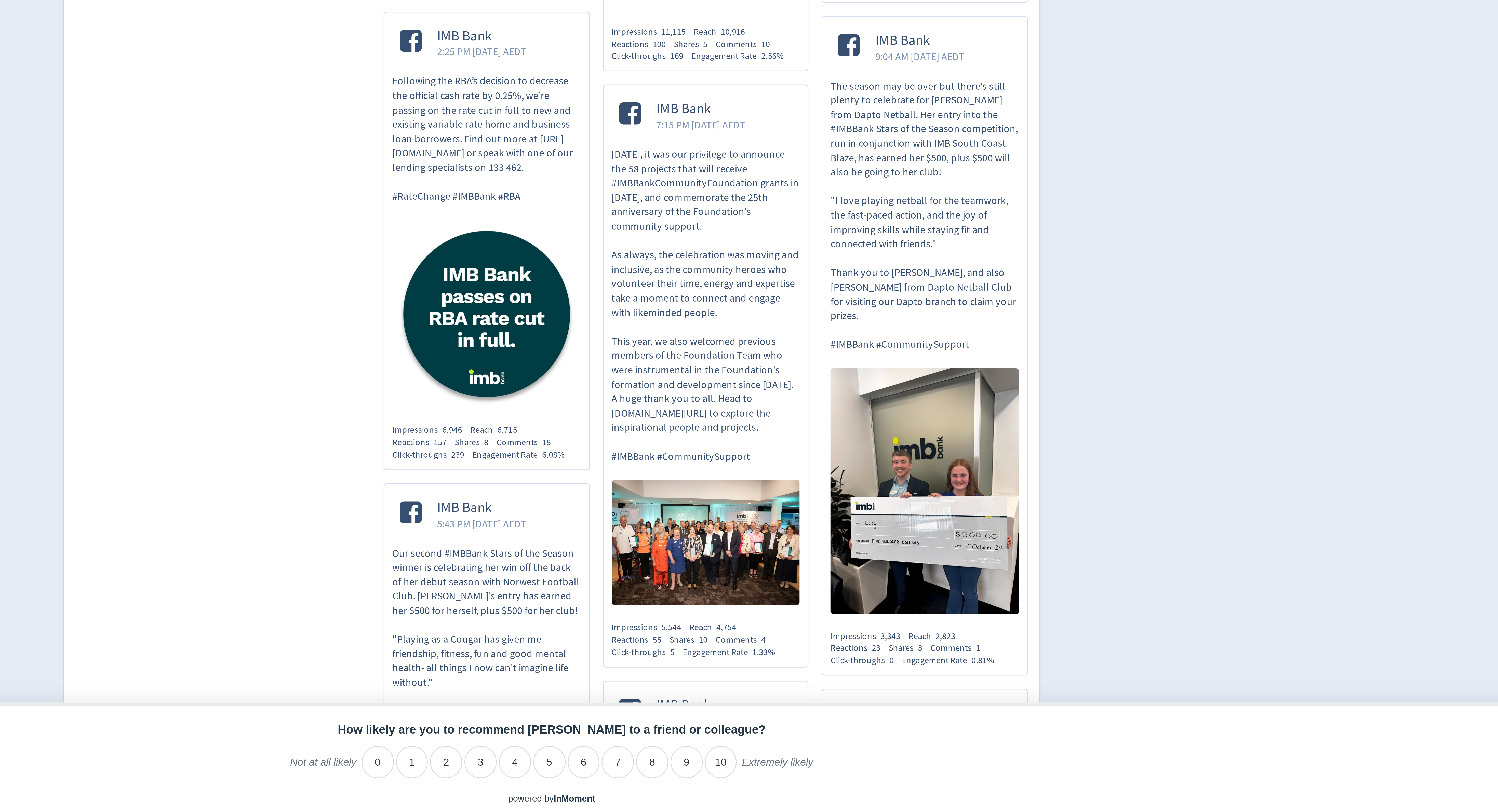
scroll to position [88, 0]
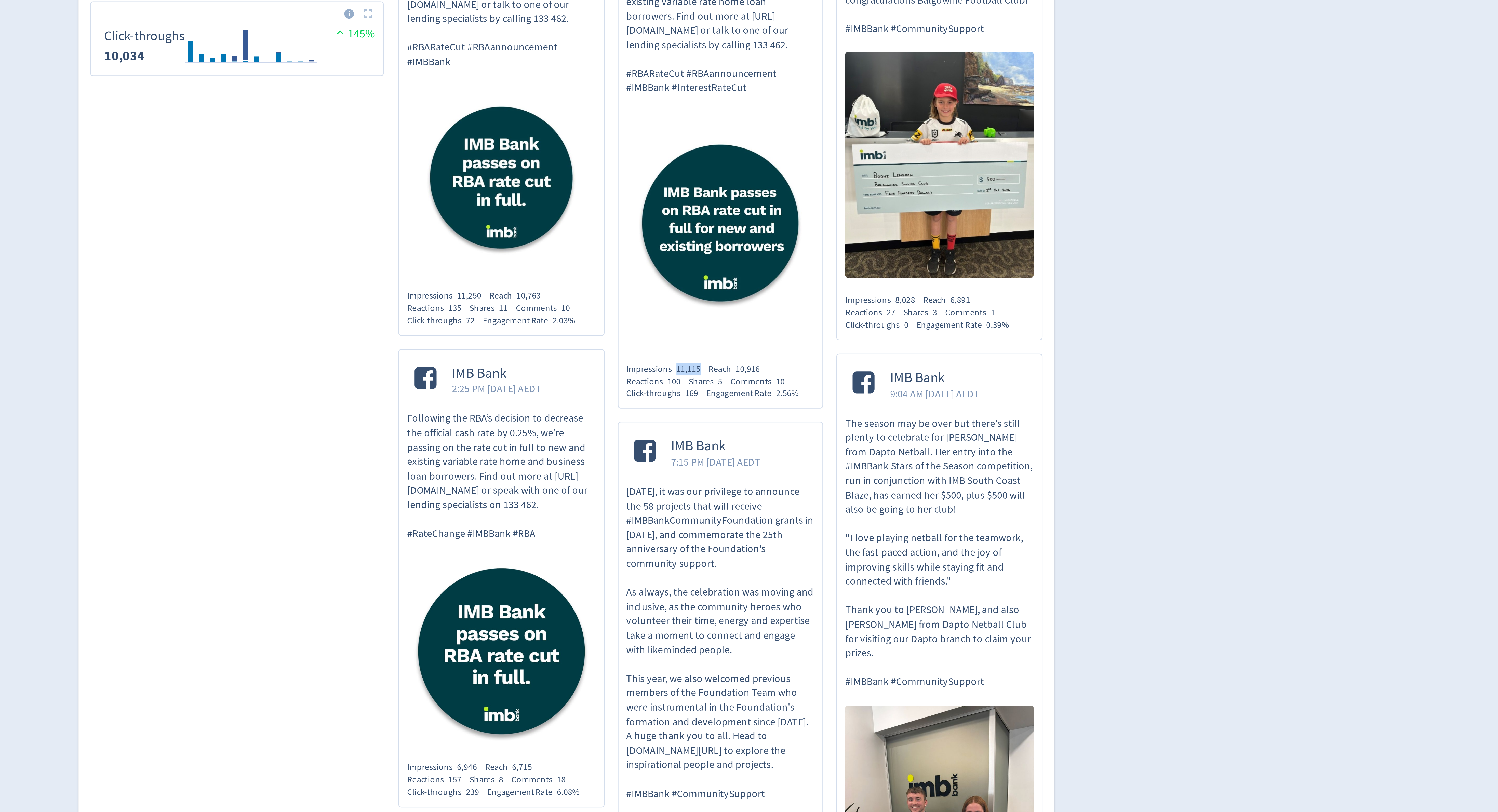
drag, startPoint x: 787, startPoint y: 545, endPoint x: 798, endPoint y: 545, distance: 11.0
click at [798, 542] on div "Impressions 11,115" at bounding box center [784, 539] width 28 height 4
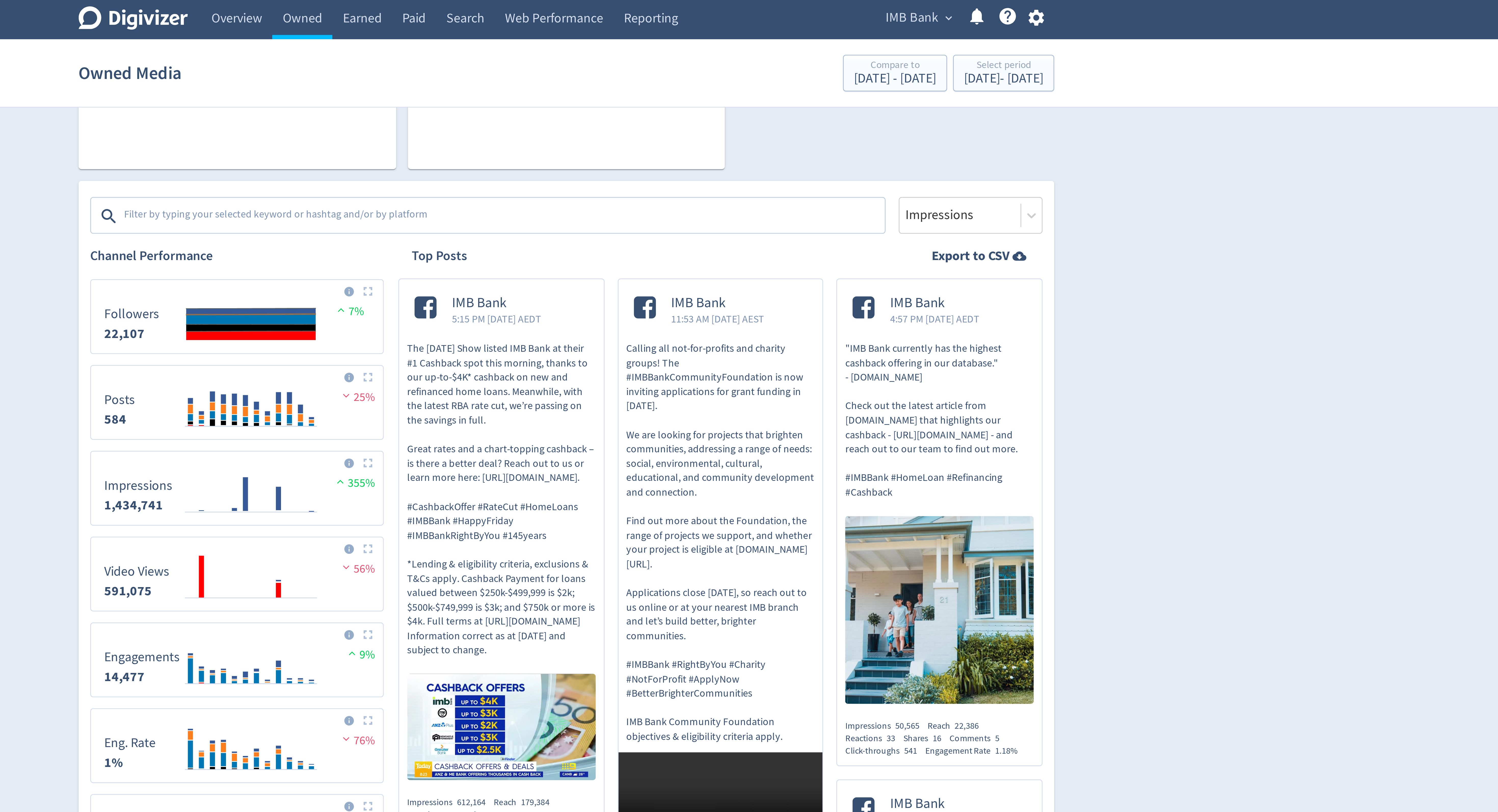
scroll to position [0, 0]
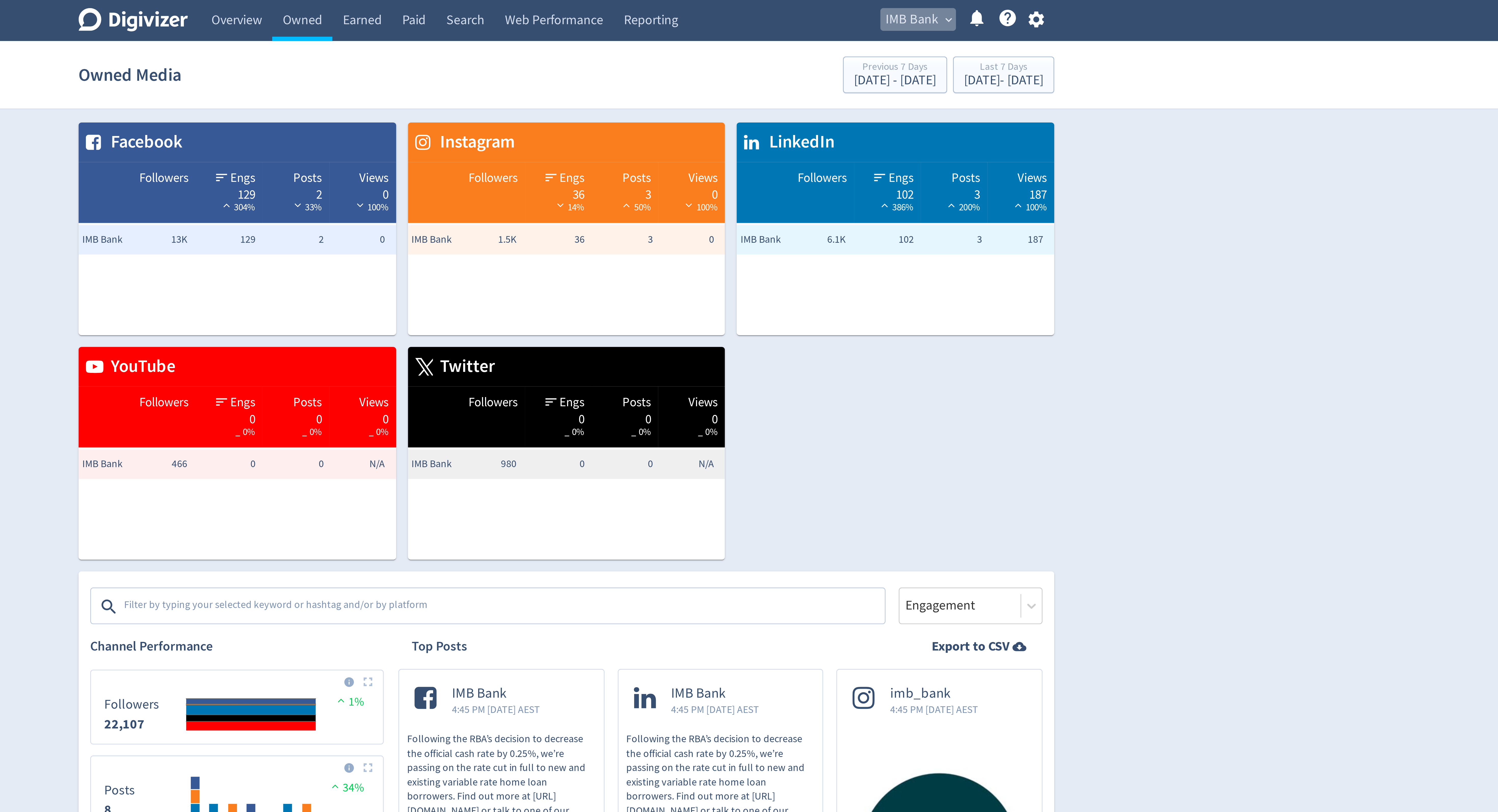
click at [878, 8] on span "IMB Bank" at bounding box center [869, 7] width 19 height 8
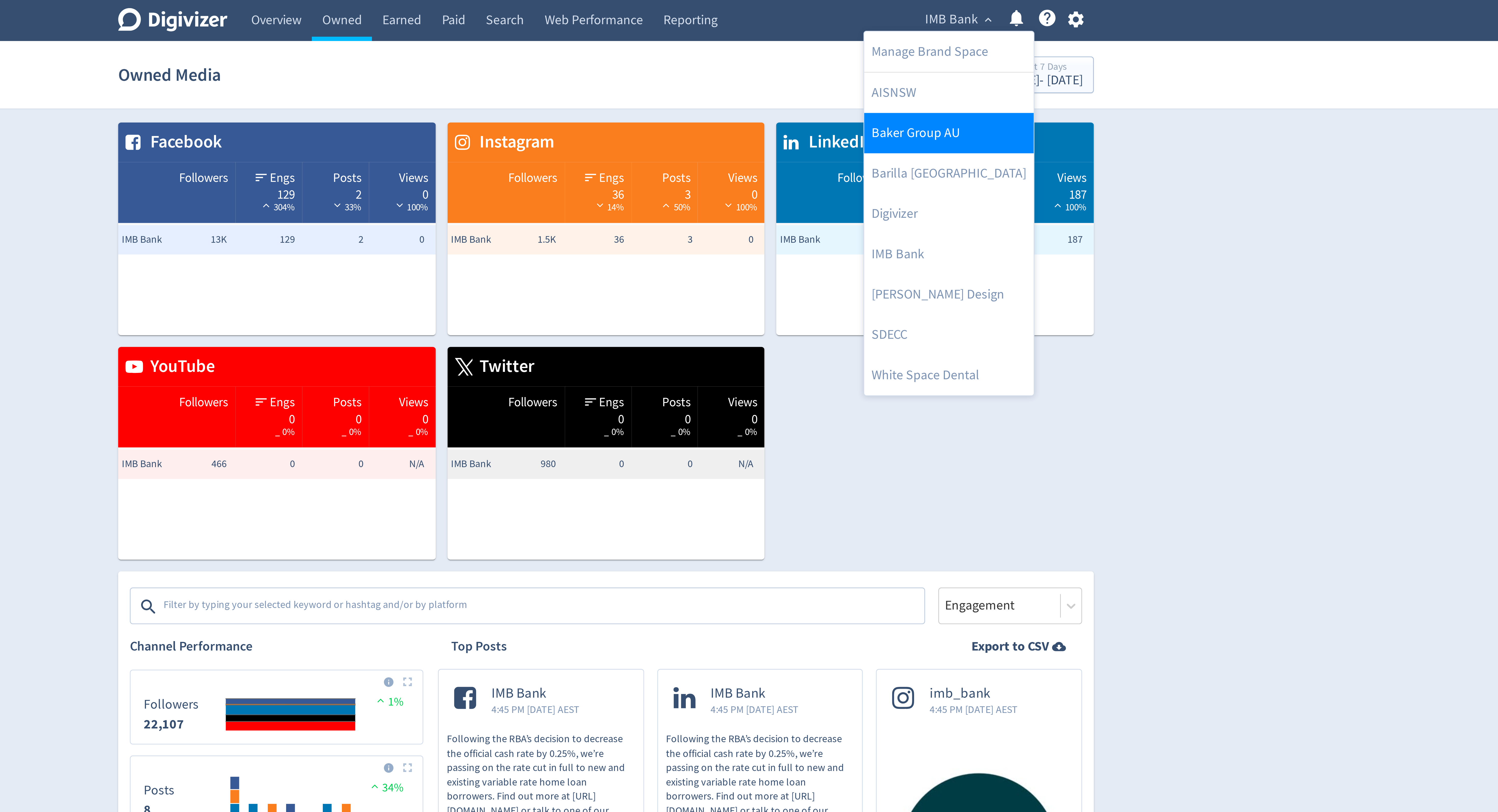
click at [848, 45] on link "Baker Group AU" at bounding box center [868, 46] width 59 height 14
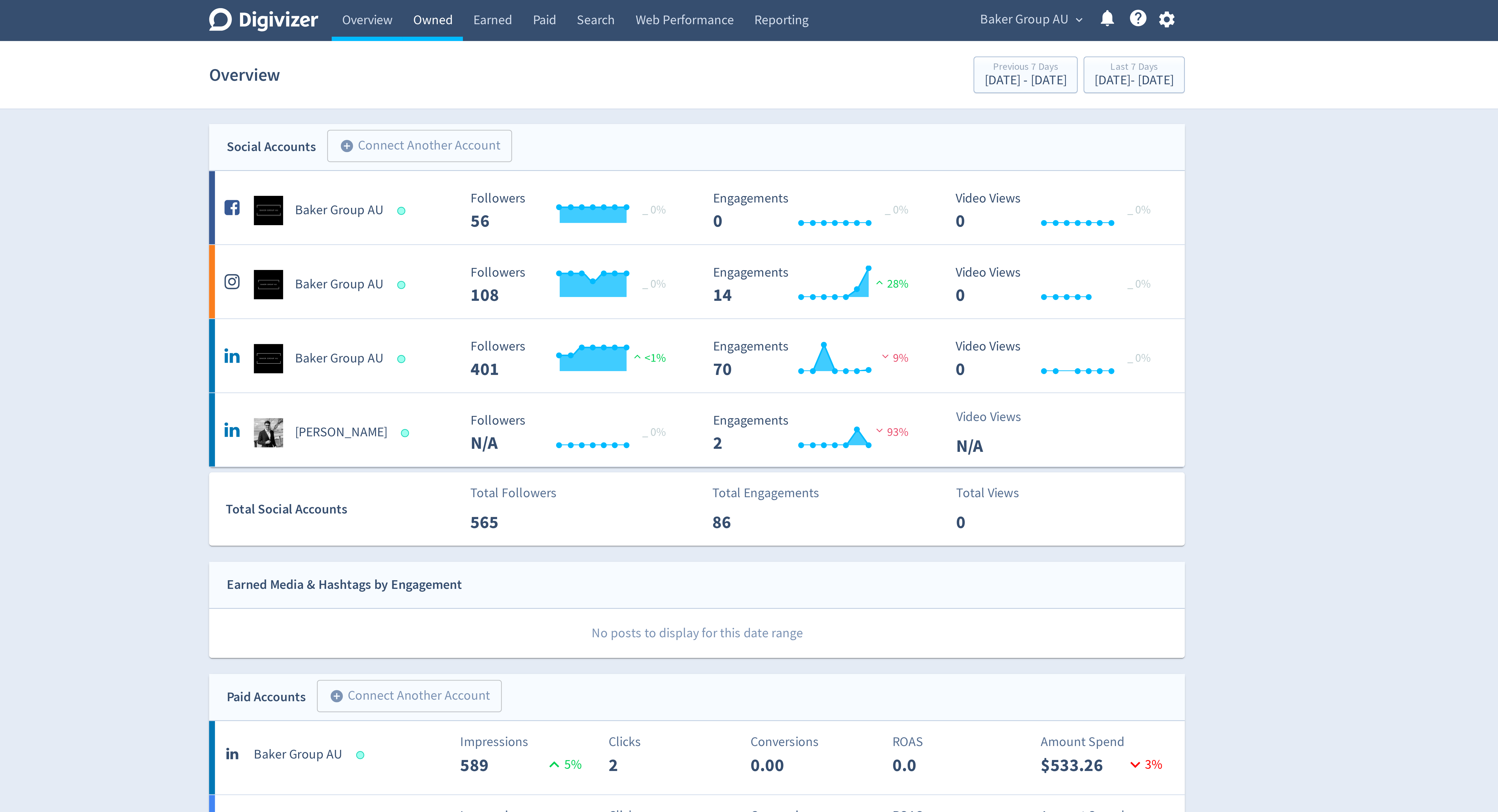
click at [651, 3] on link "Owned" at bounding box center [657, 7] width 21 height 15
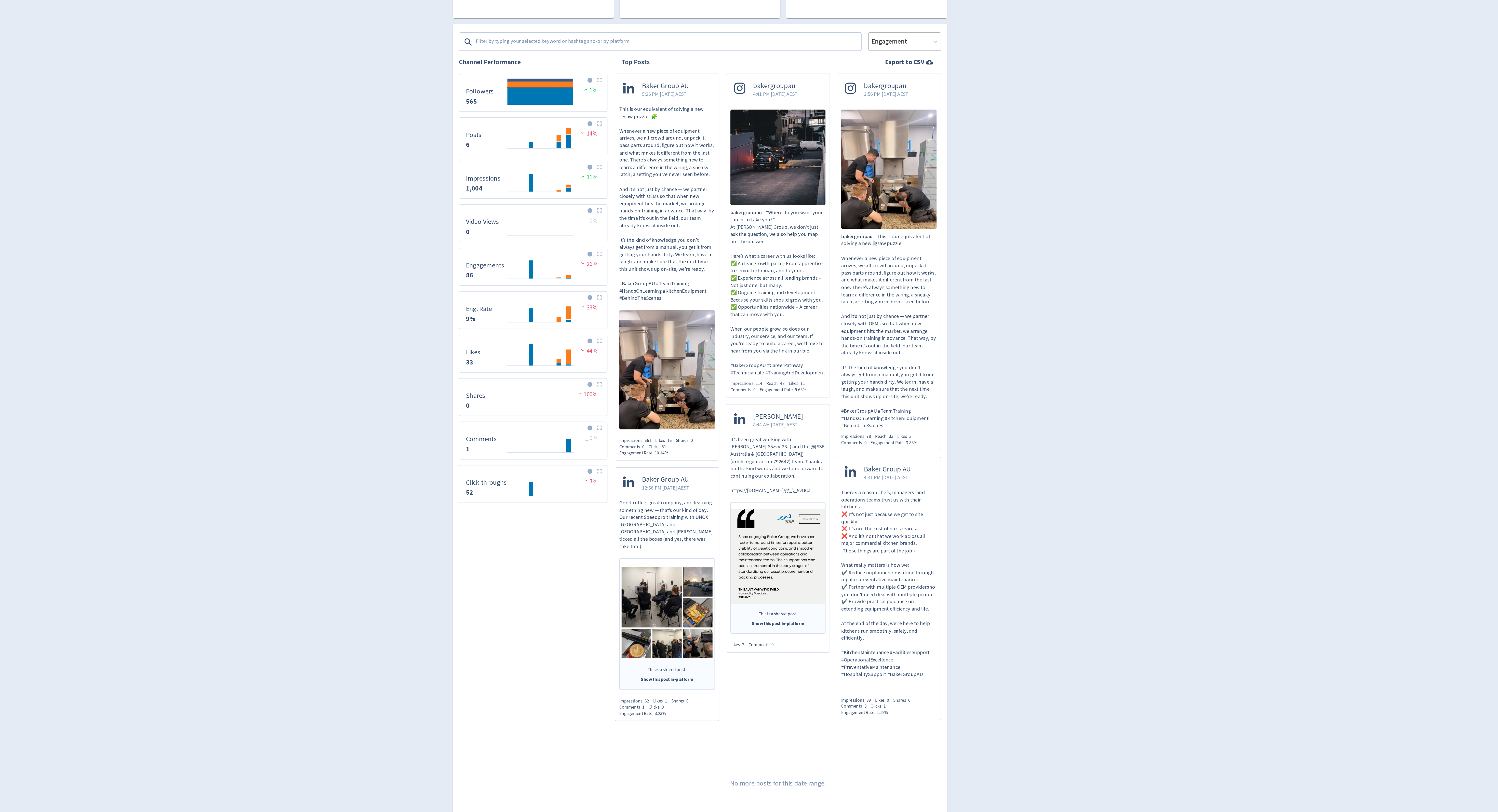
click at [901, 130] on div at bounding box center [886, 132] width 39 height 8
click at [897, 148] on div "Impressions" at bounding box center [889, 147] width 50 height 10
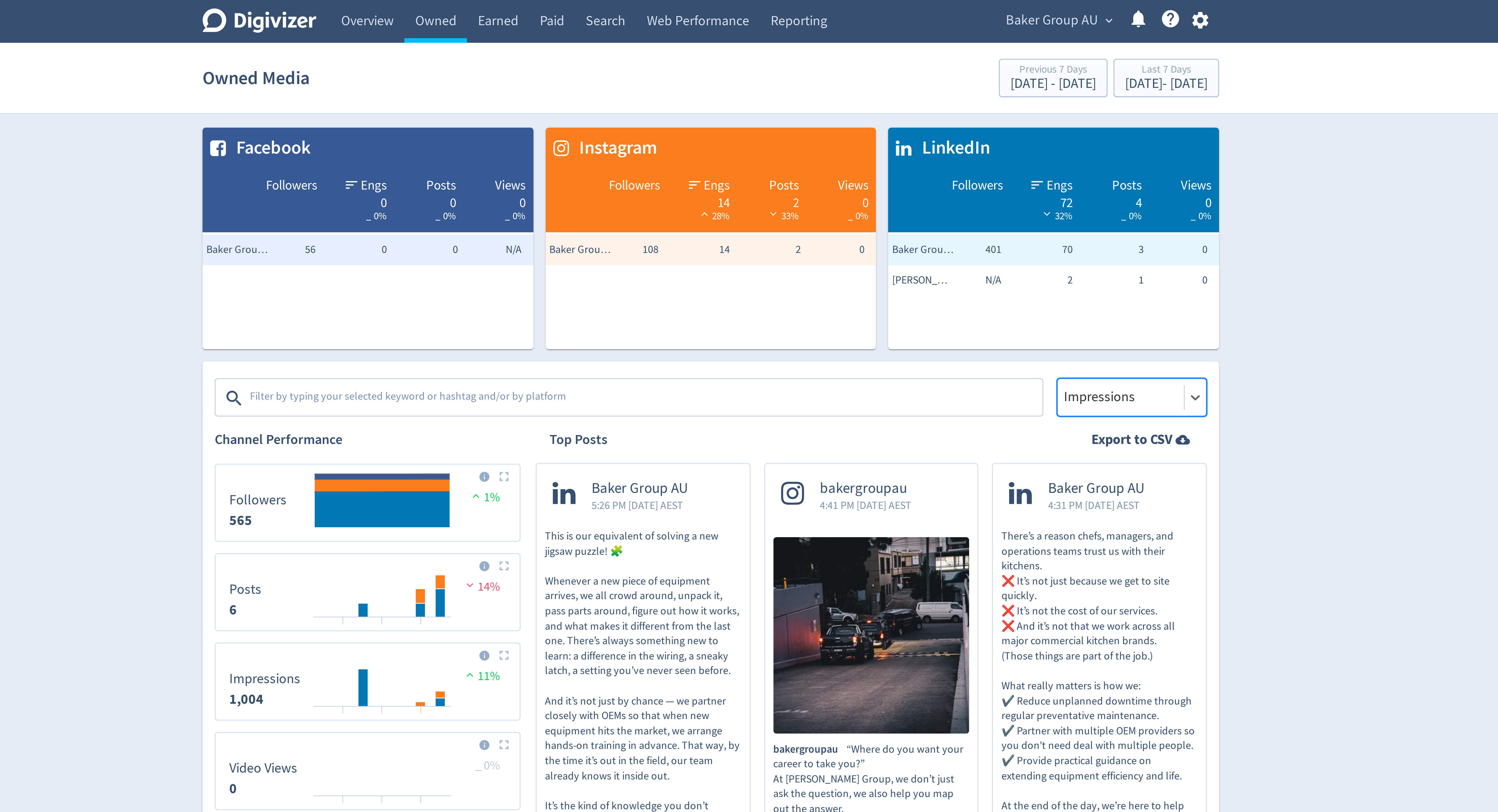
click at [866, 3] on span "Baker Group AU" at bounding box center [862, 7] width 31 height 8
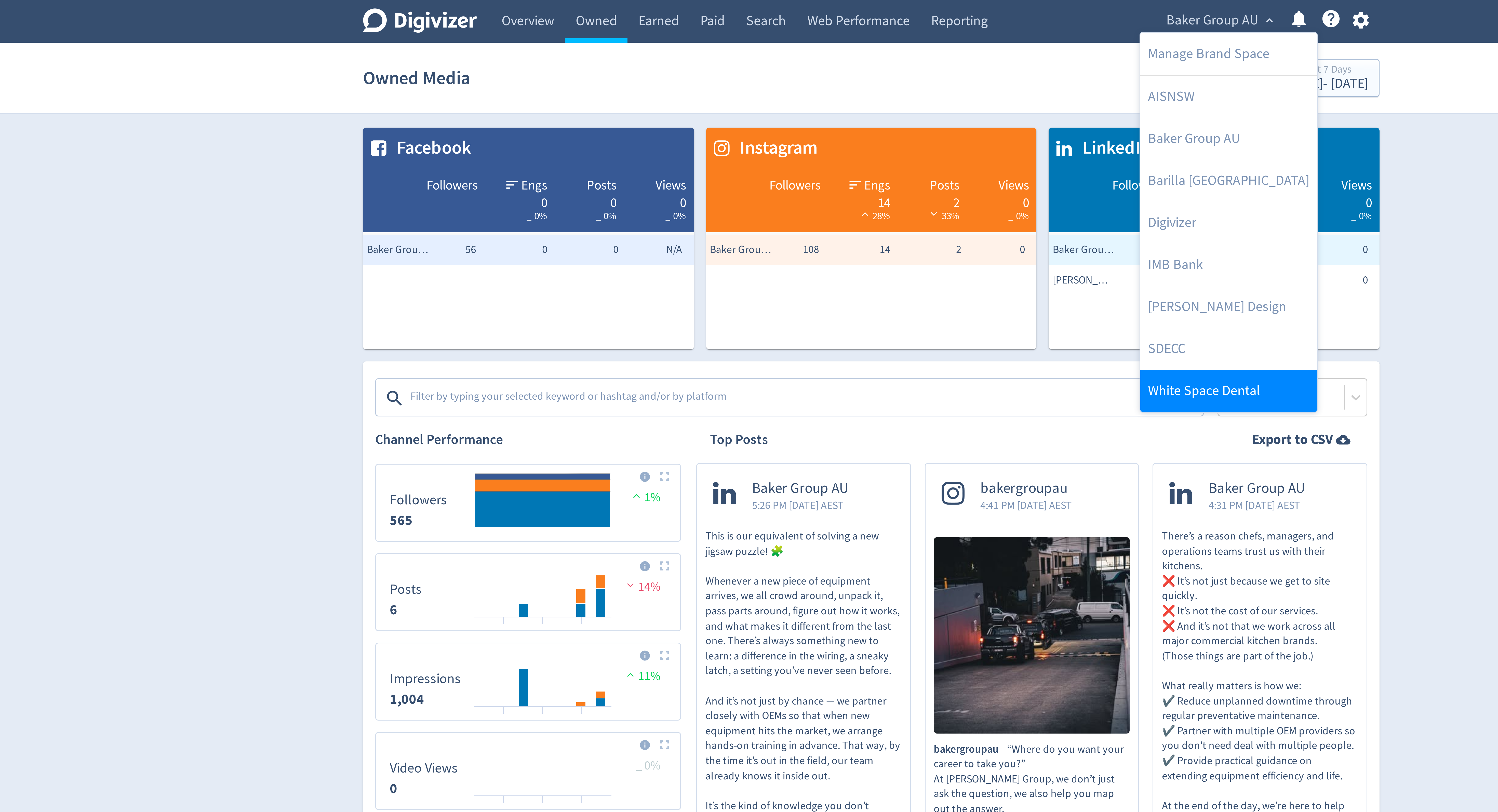
click at [850, 126] on link "White Space Dental" at bounding box center [868, 130] width 59 height 14
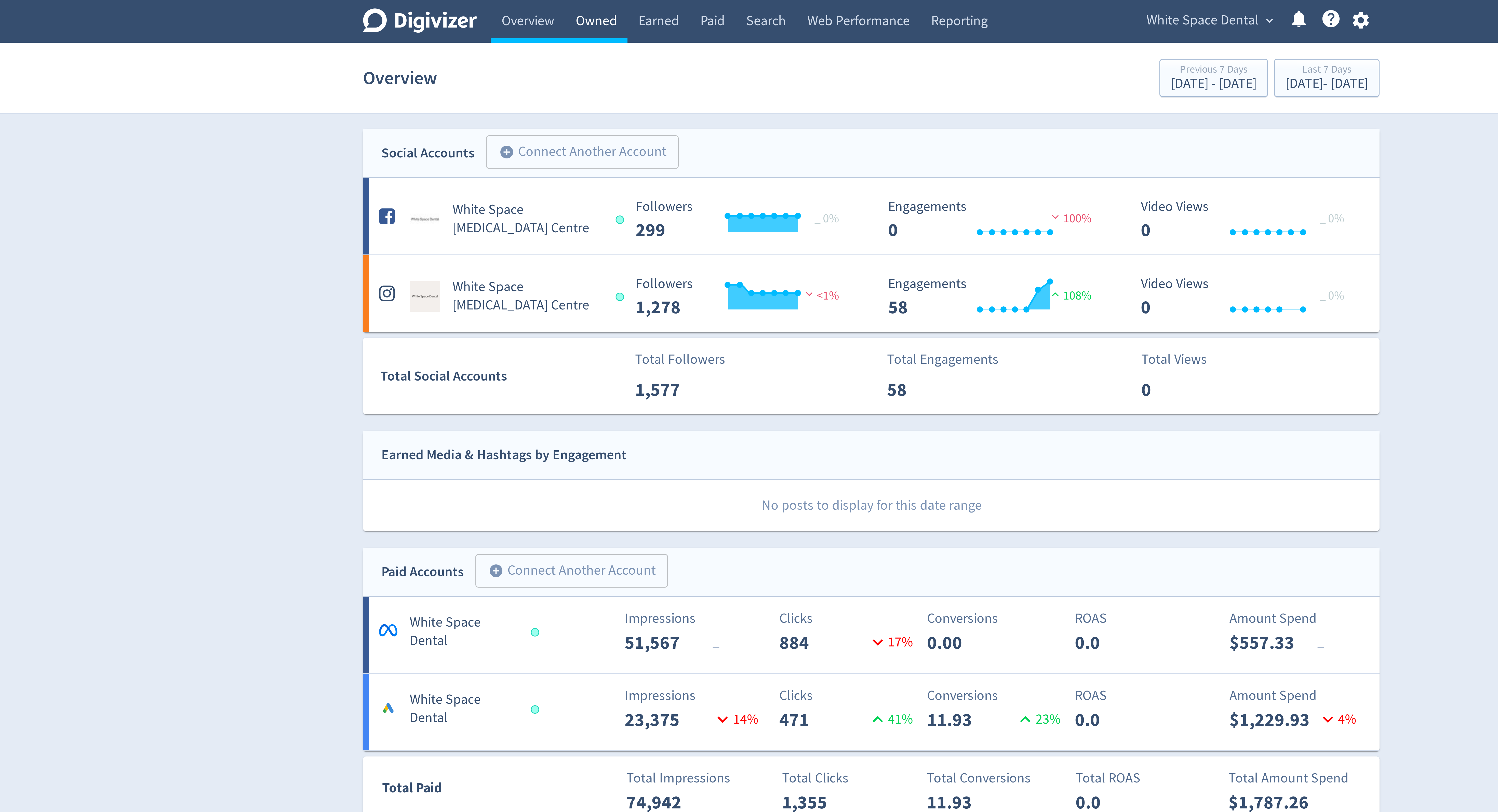
click at [658, 8] on link "Owned" at bounding box center [657, 7] width 21 height 15
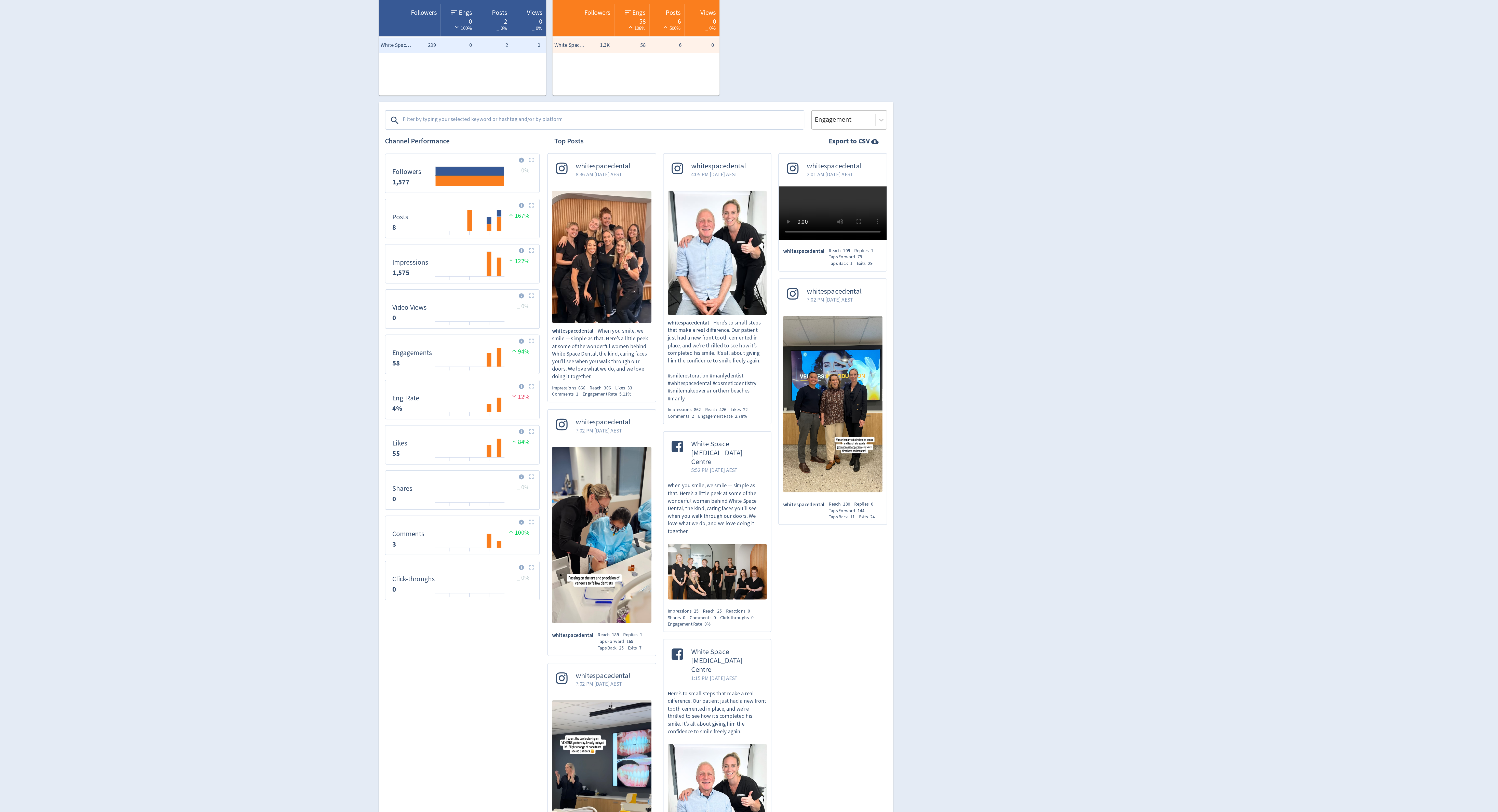
click at [889, 126] on div "Engagement" at bounding box center [889, 133] width 50 height 13
click at [889, 145] on div "Impressions" at bounding box center [889, 147] width 50 height 10
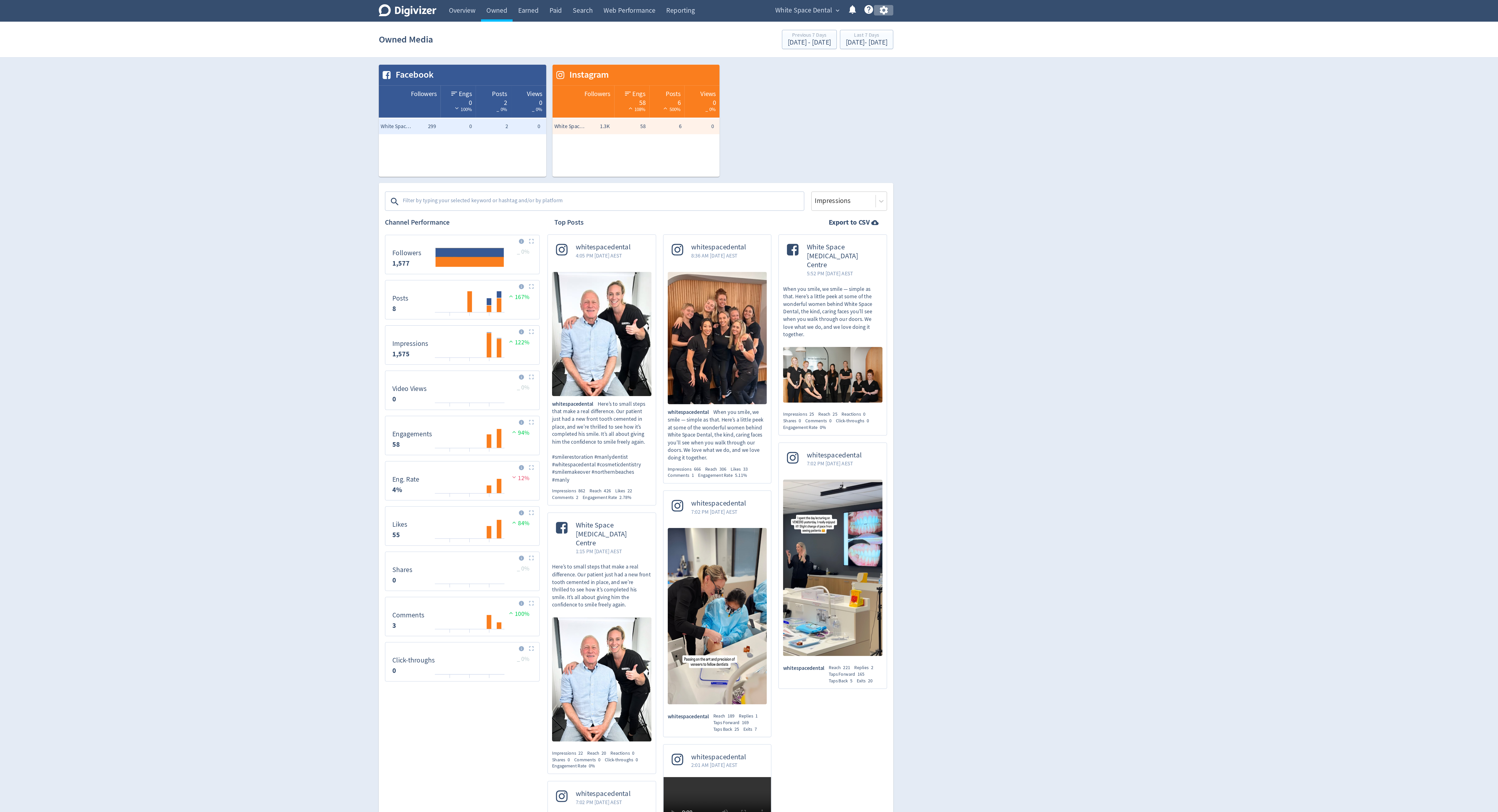
click at [914, 9] on icon "button" at bounding box center [912, 7] width 7 height 7
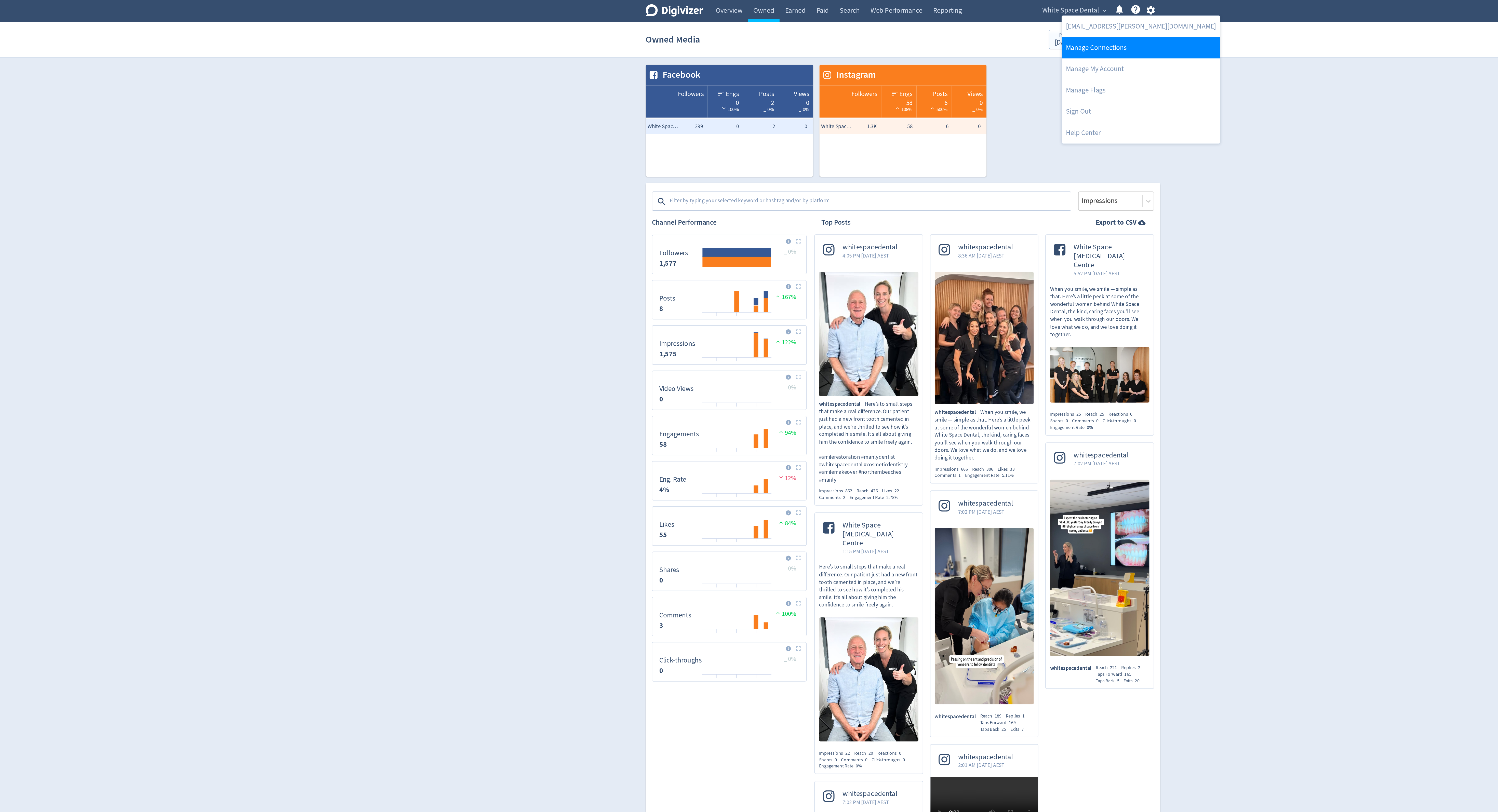
click at [878, 33] on link "Manage Connections" at bounding box center [905, 31] width 104 height 14
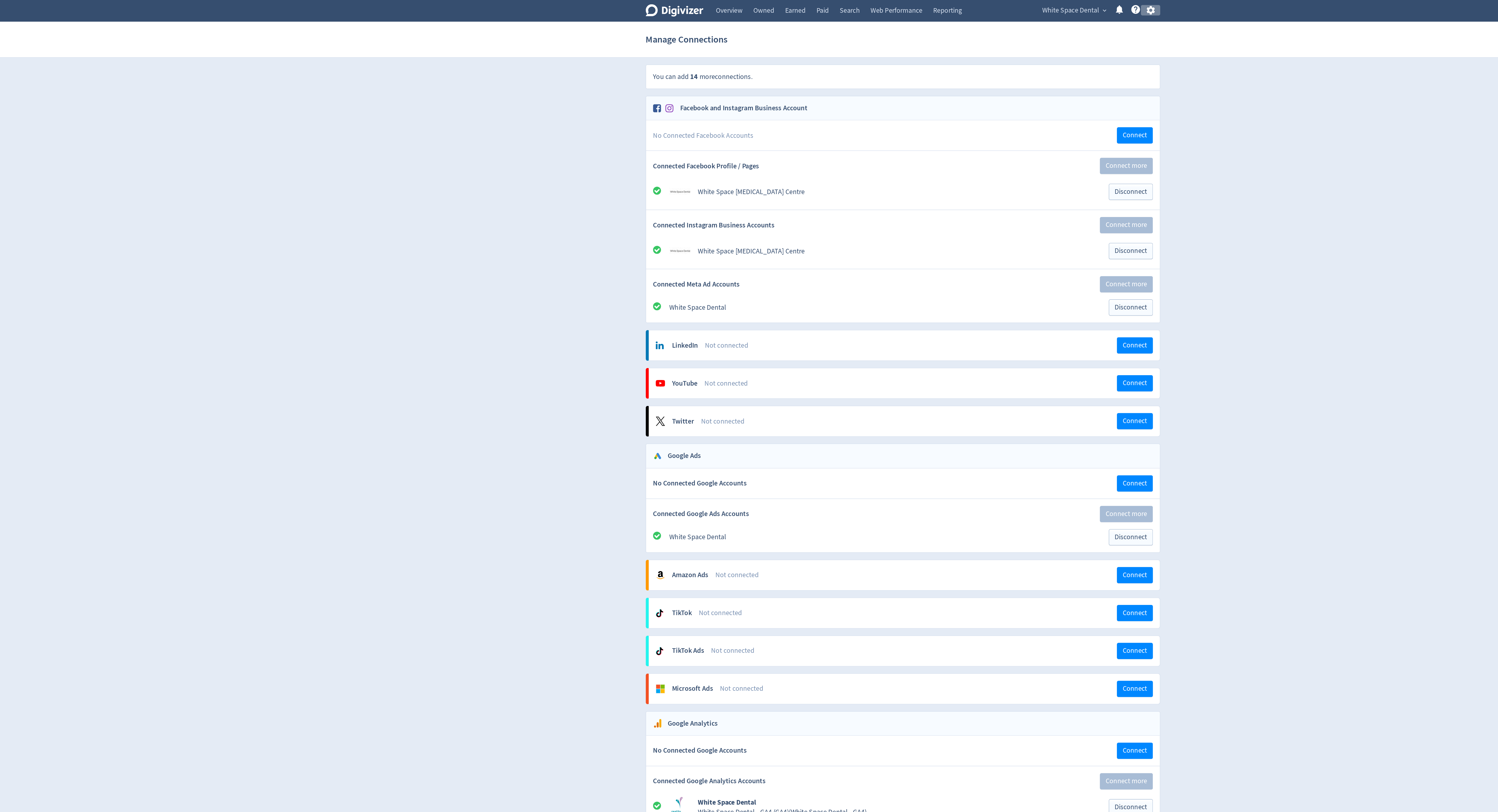
click at [913, 8] on icon "button" at bounding box center [912, 7] width 5 height 6
click at [504, 192] on div at bounding box center [749, 406] width 1498 height 812
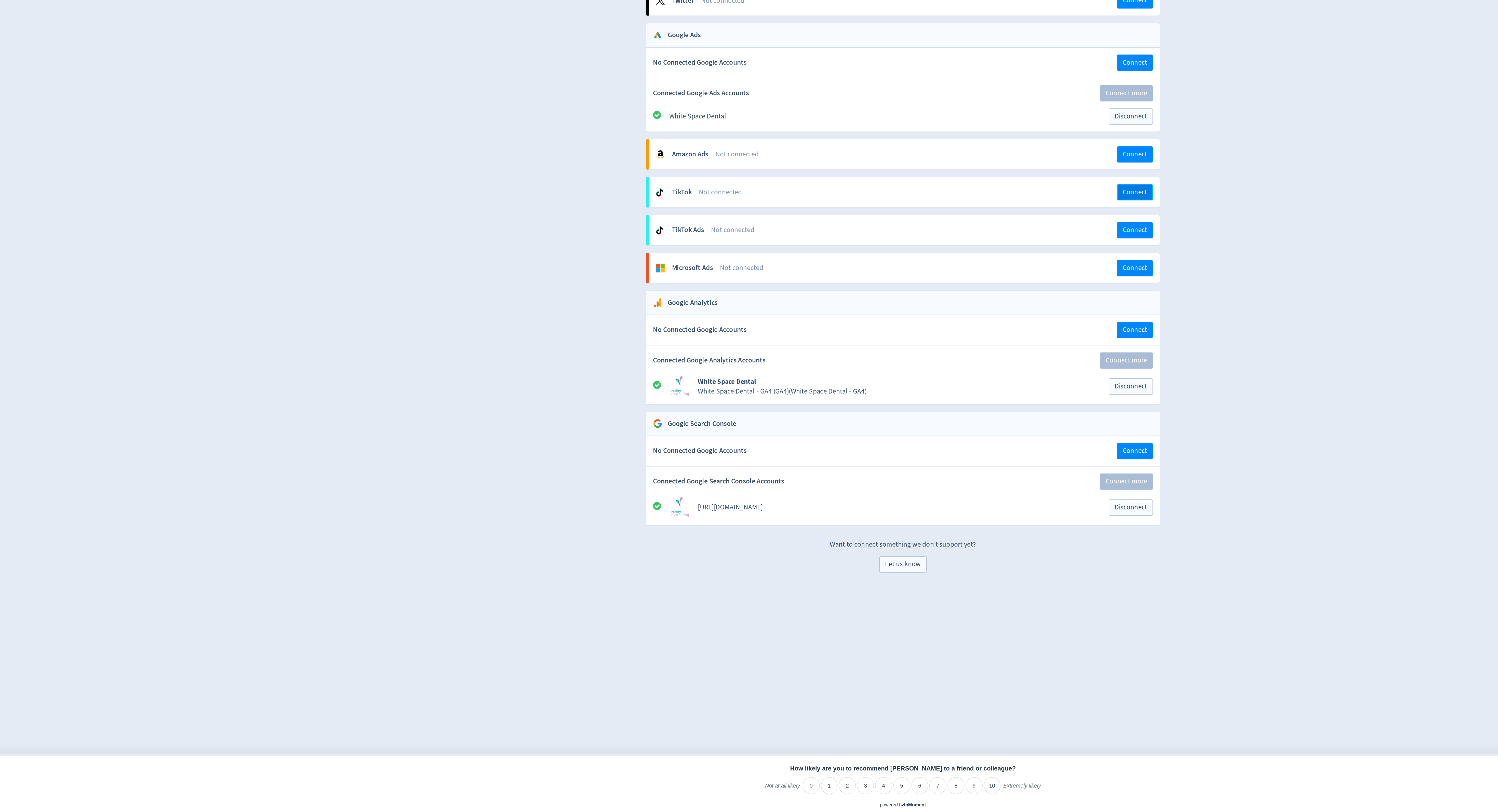
click at [904, 406] on span "Connect" at bounding box center [902, 403] width 16 height 5
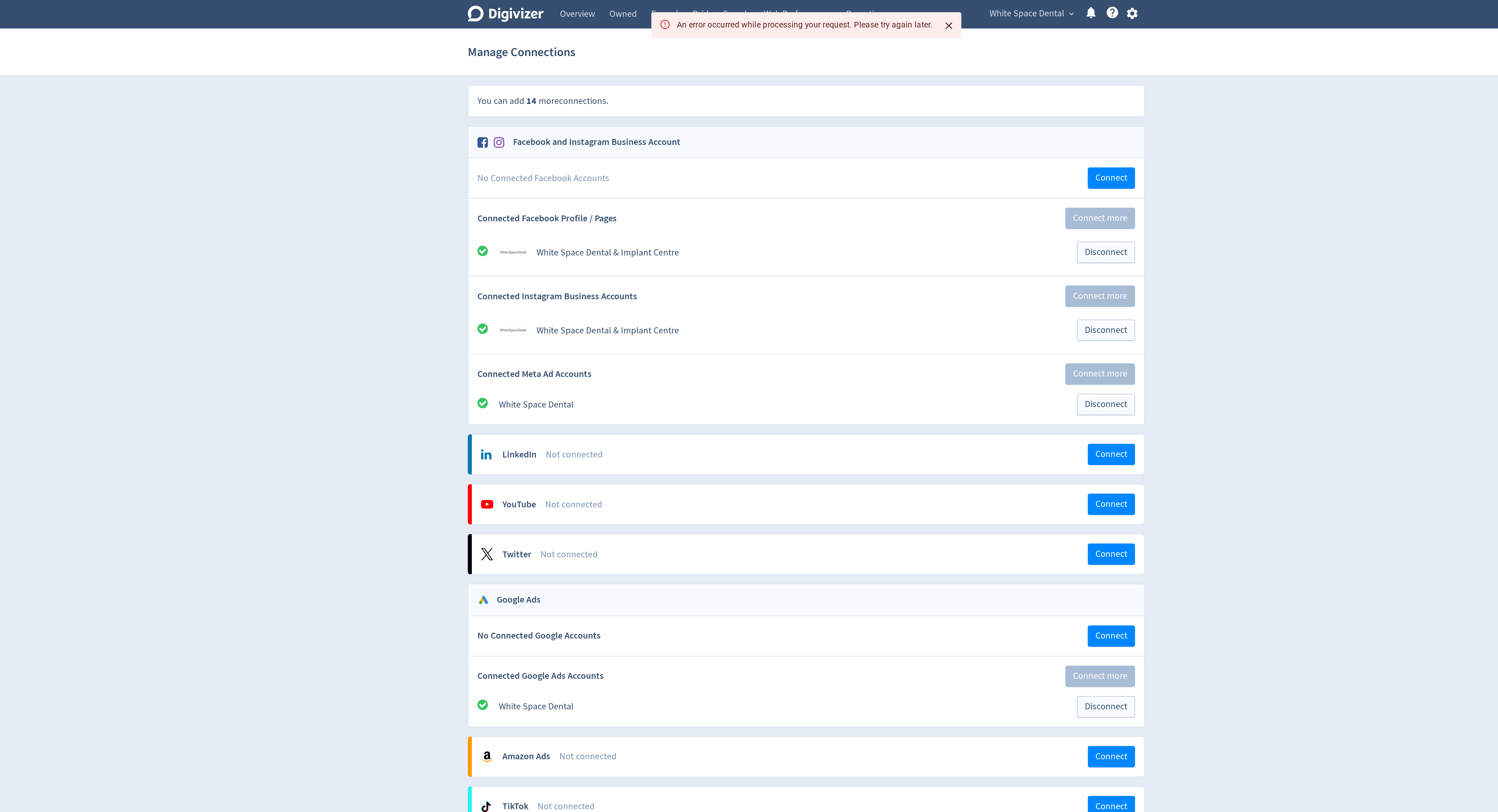
click at [822, 11] on icon "Close" at bounding box center [821, 13] width 6 height 6
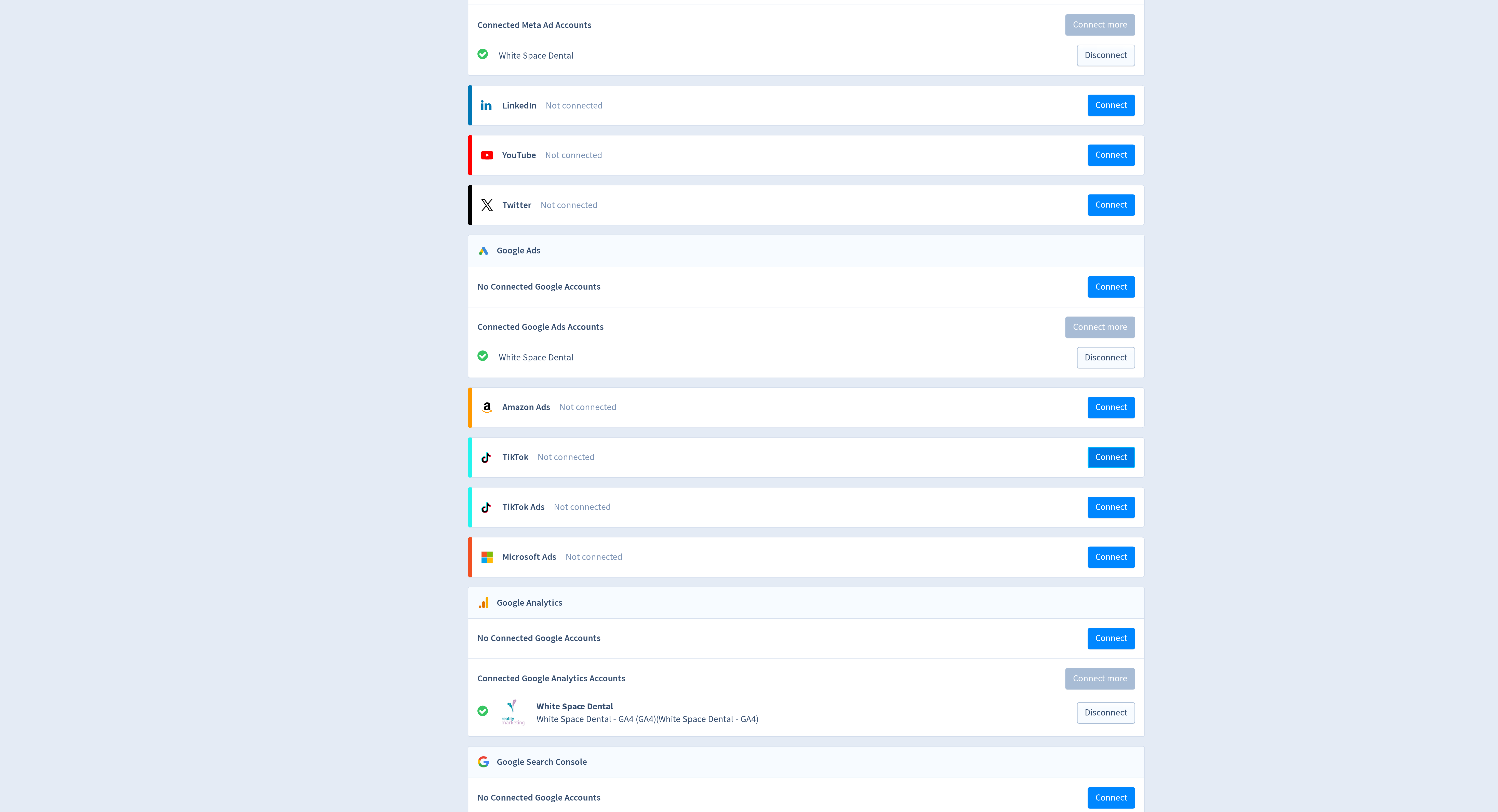
click at [891, 409] on button "Connect" at bounding box center [901, 403] width 24 height 10
